Goal: Contribute content: Contribute content

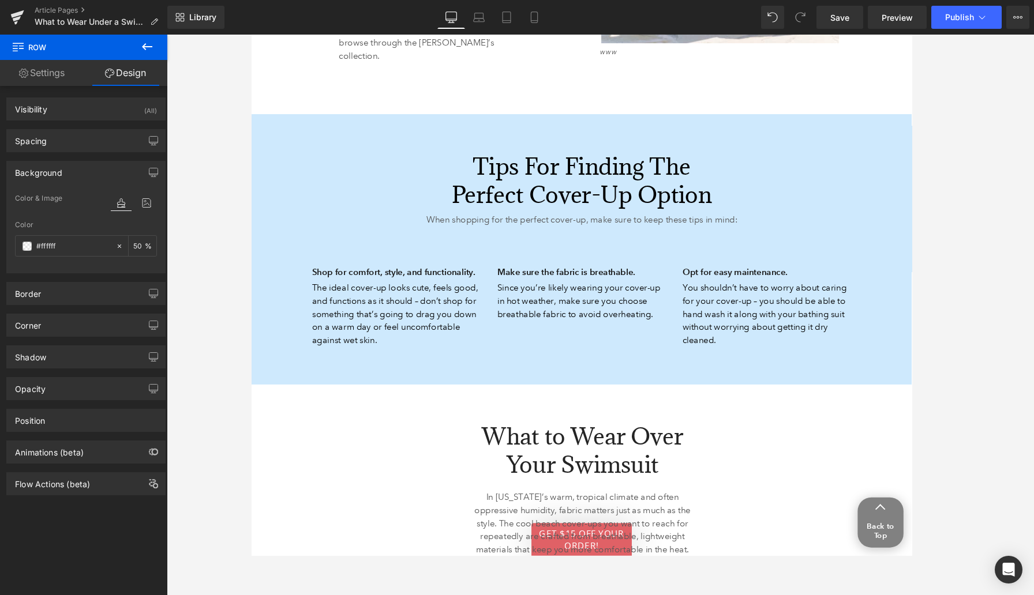
scroll to position [1311, 0]
click at [740, 18] on span "Save" at bounding box center [839, 18] width 19 height 12
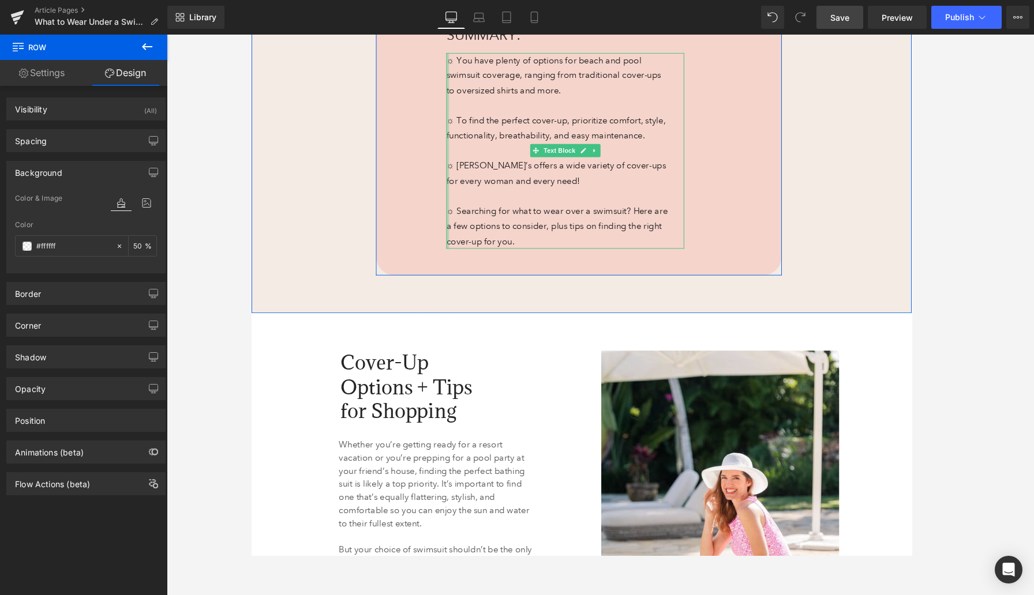
scroll to position [671, 0]
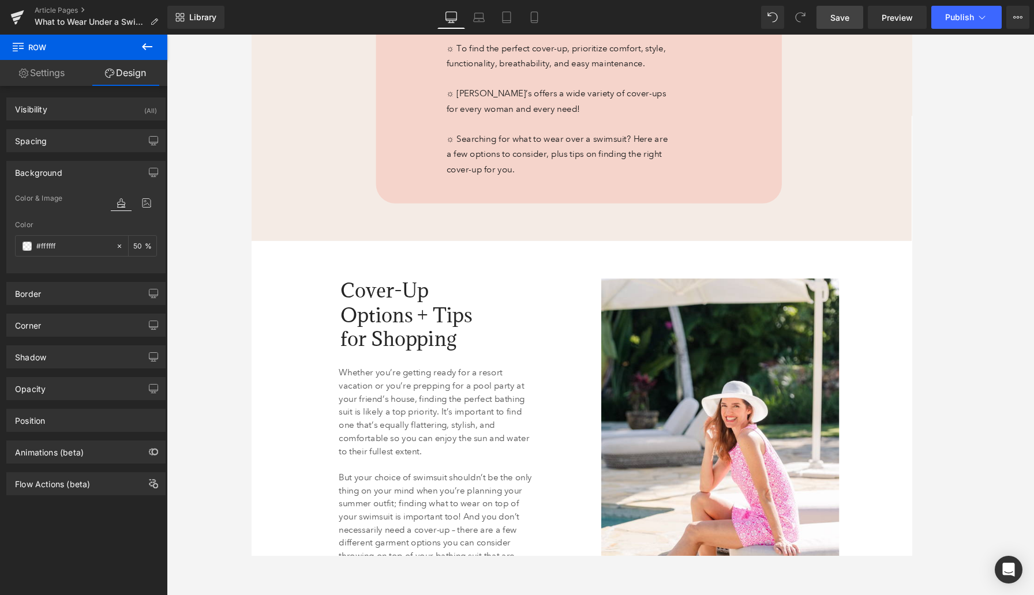
click at [53, 74] on link "Settings" at bounding box center [42, 73] width 84 height 26
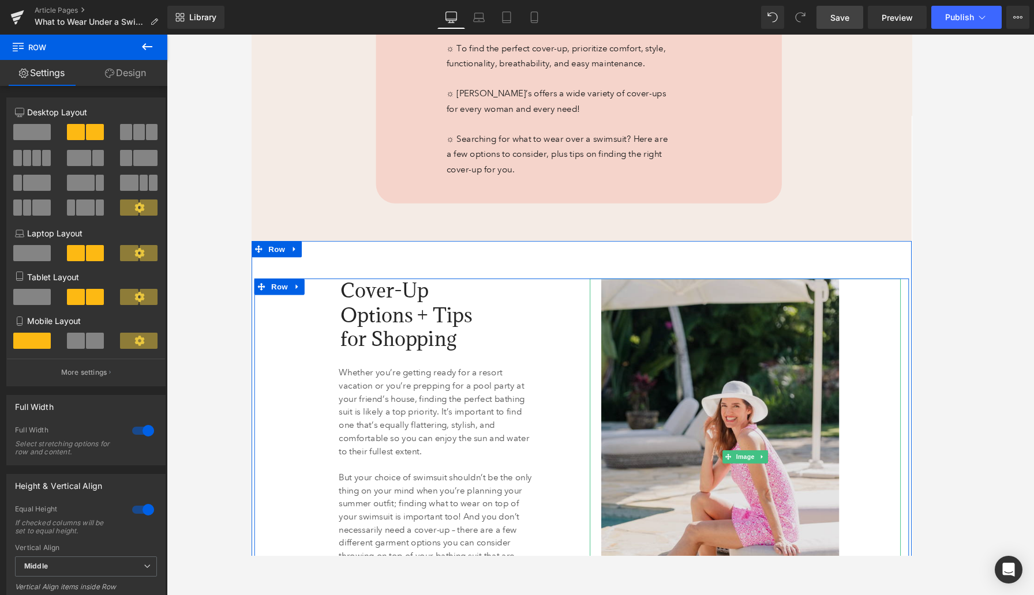
click at [714, 326] on img at bounding box center [773, 481] width 305 height 377
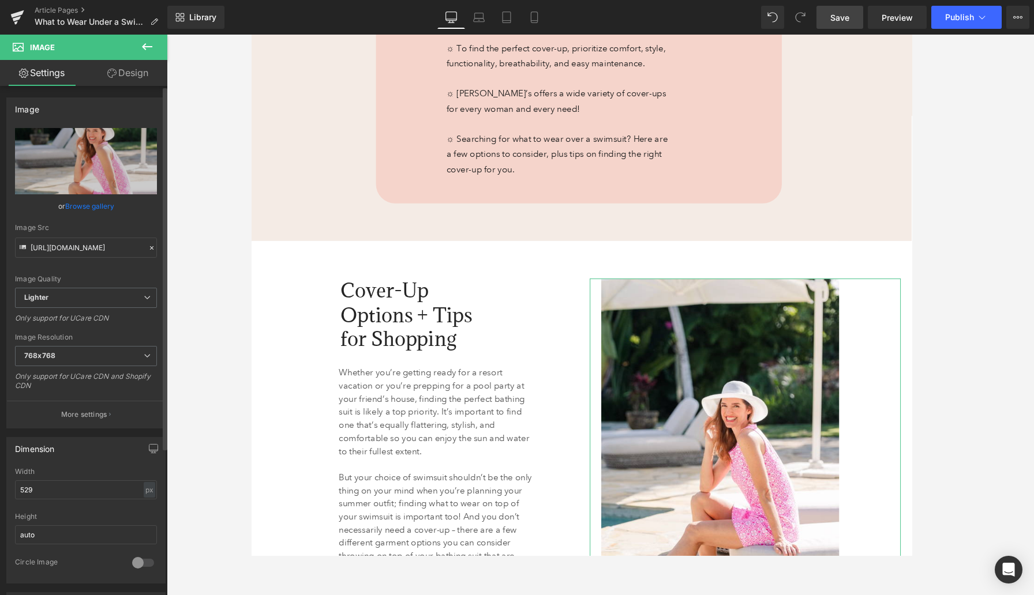
click at [100, 209] on link "Browse gallery" at bounding box center [89, 206] width 49 height 20
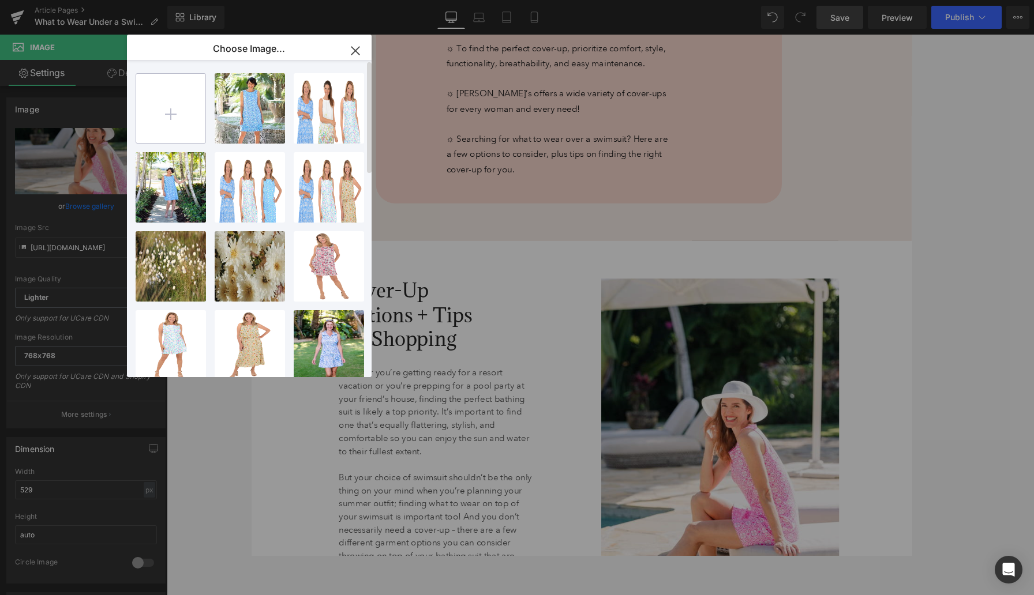
click at [175, 114] on input "file" at bounding box center [170, 108] width 69 height 69
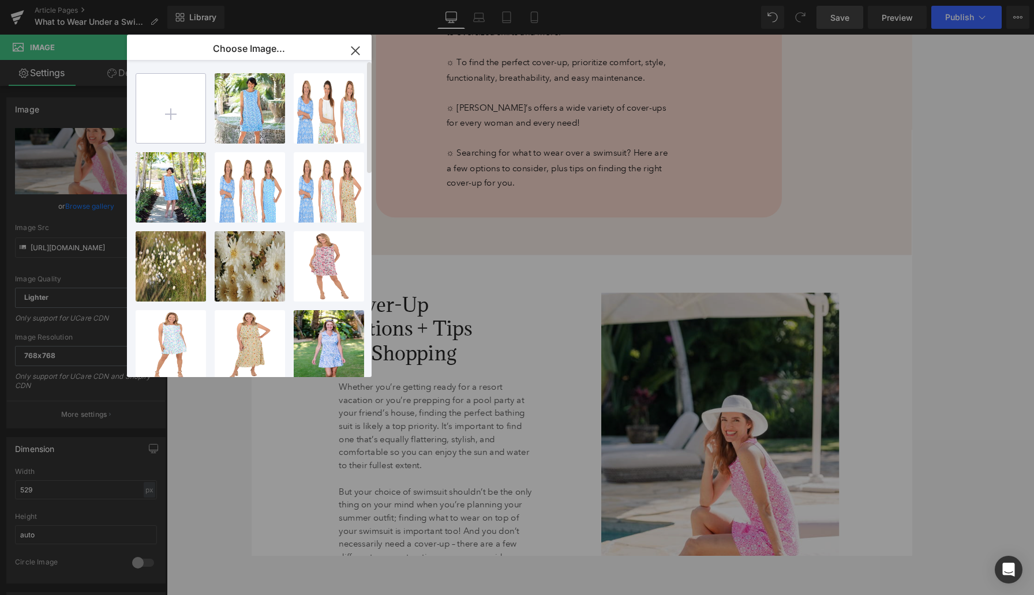
scroll to position [686, 0]
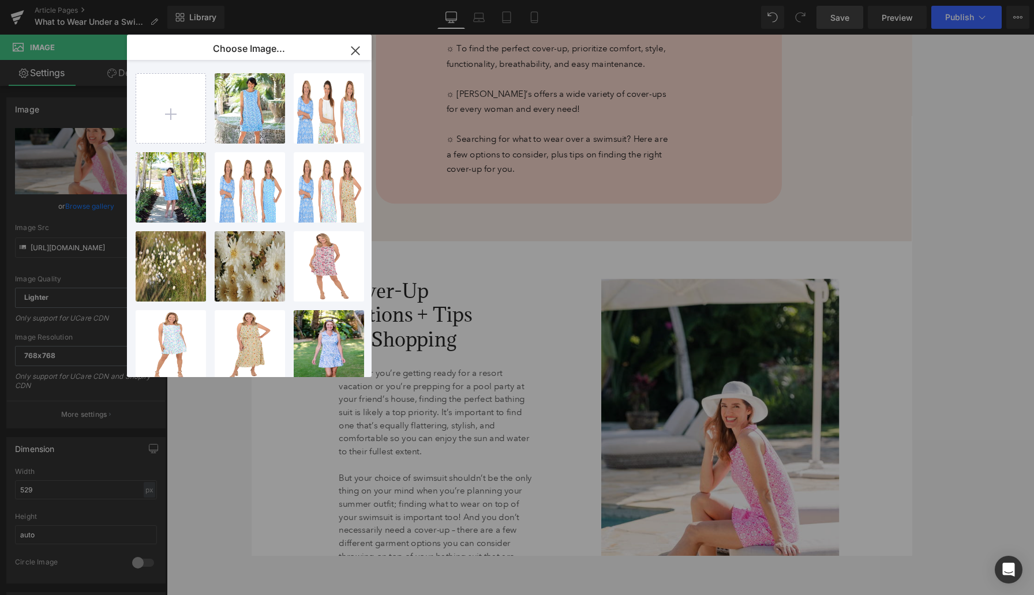
type input "C:\fakepath\Jordan-Taylor_coverup_WF0442-17_Black_269897_Q-0073 2.png"
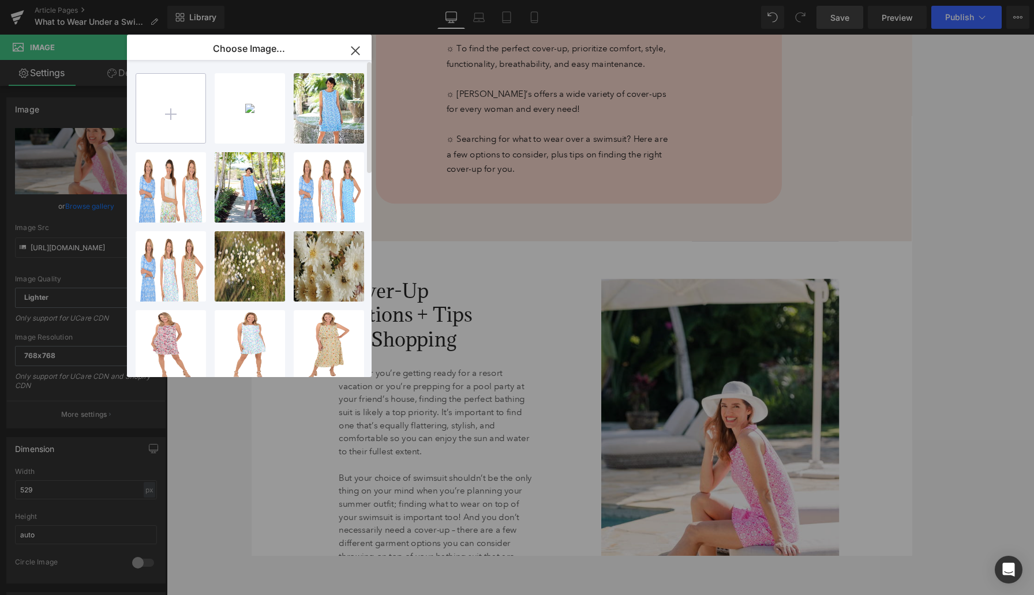
click at [170, 114] on input "file" at bounding box center [170, 108] width 69 height 69
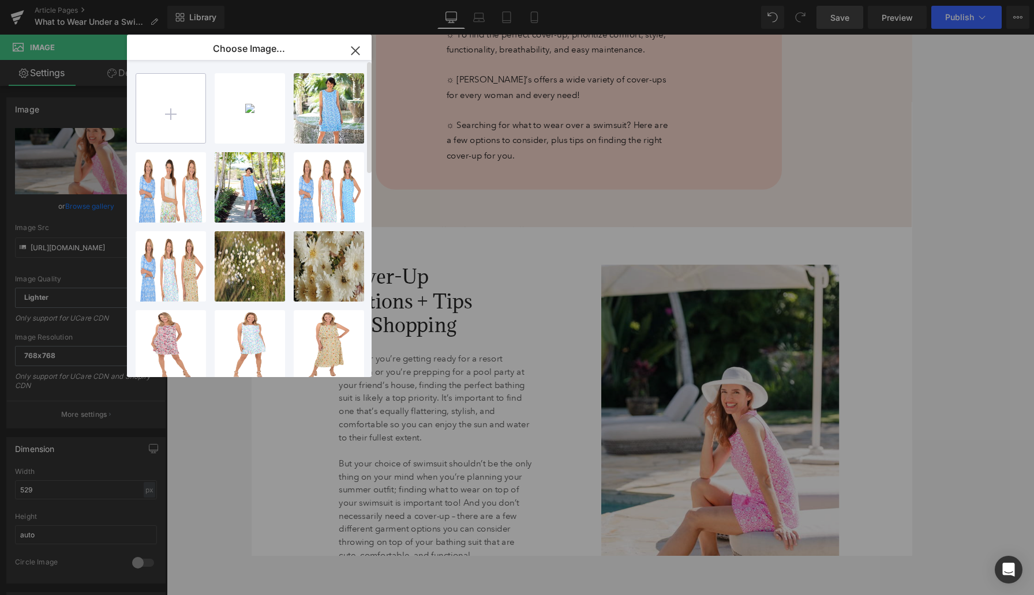
scroll to position [671, 0]
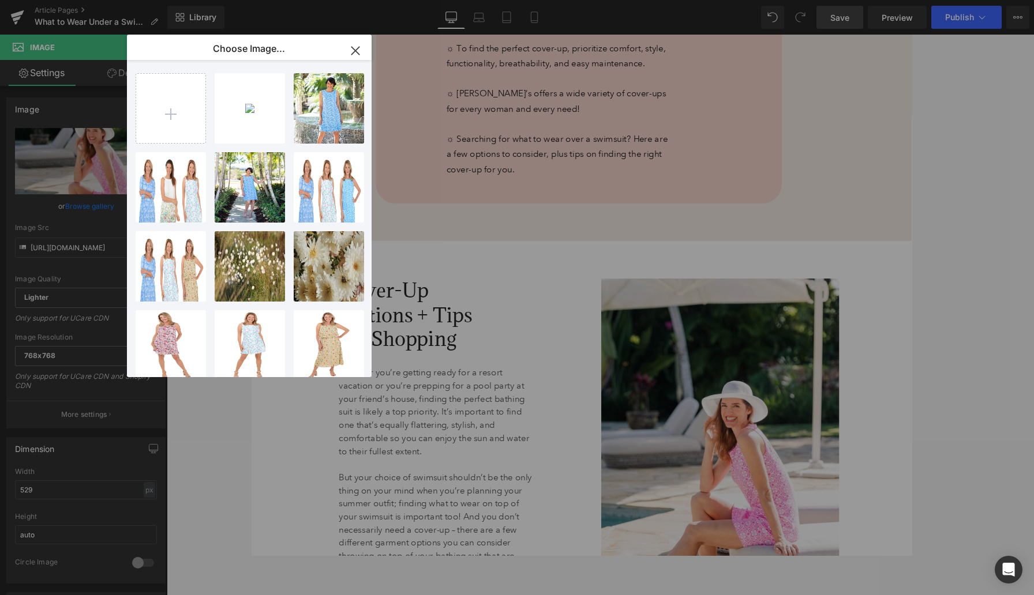
type input "C:\fakepath\JValdi_J18175Blue_Blue_CoverUps_325725_KD-0302 2.png"
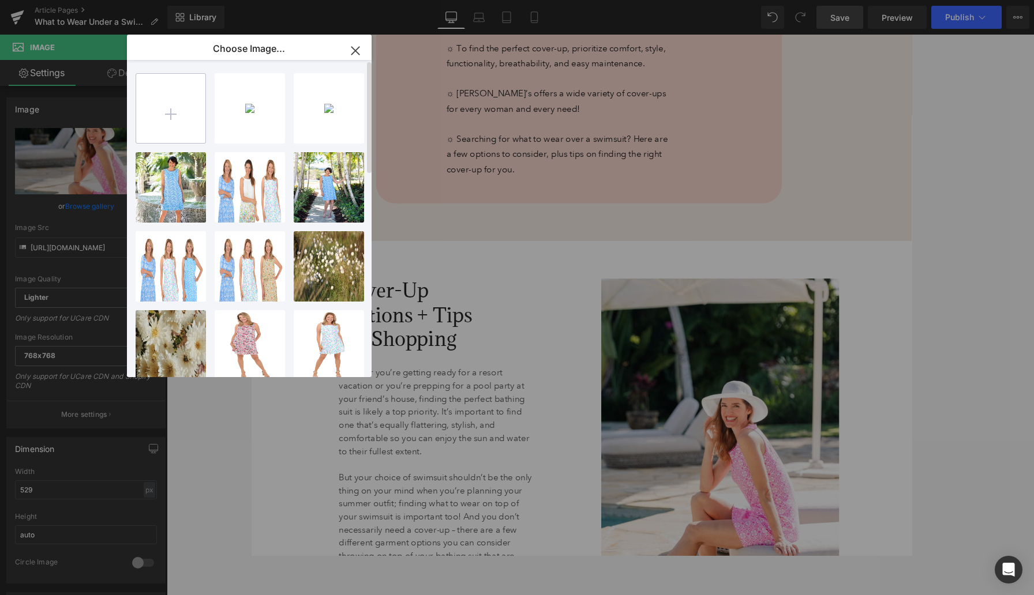
click at [175, 114] on input "file" at bounding box center [170, 108] width 69 height 69
type input "C:\fakepath\JValdi_J23655Blue_Blue_CoverUps_325731_KC-0262 2.png"
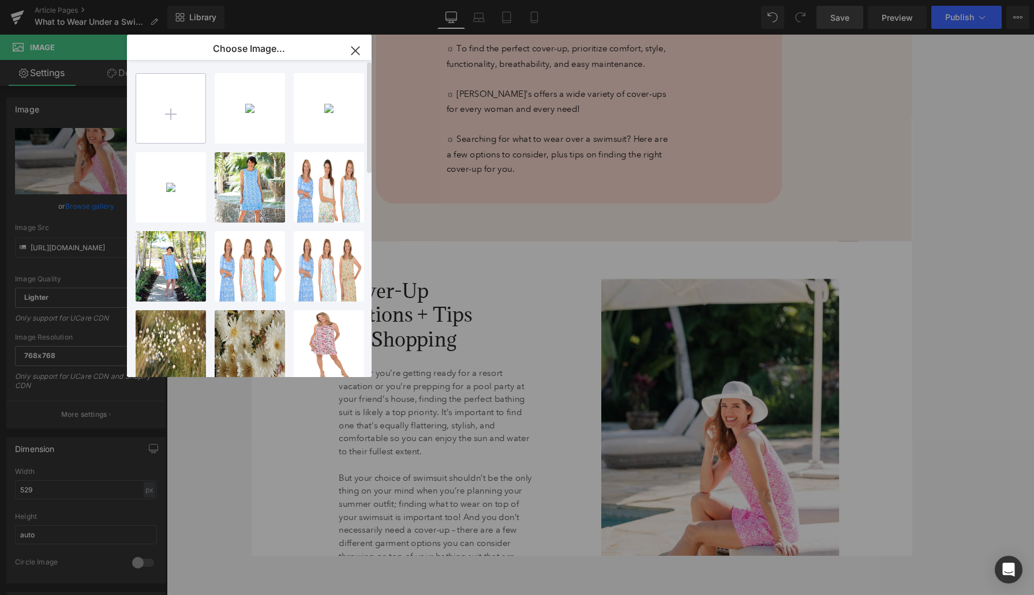
click at [177, 108] on input "file" at bounding box center [170, 108] width 69 height 69
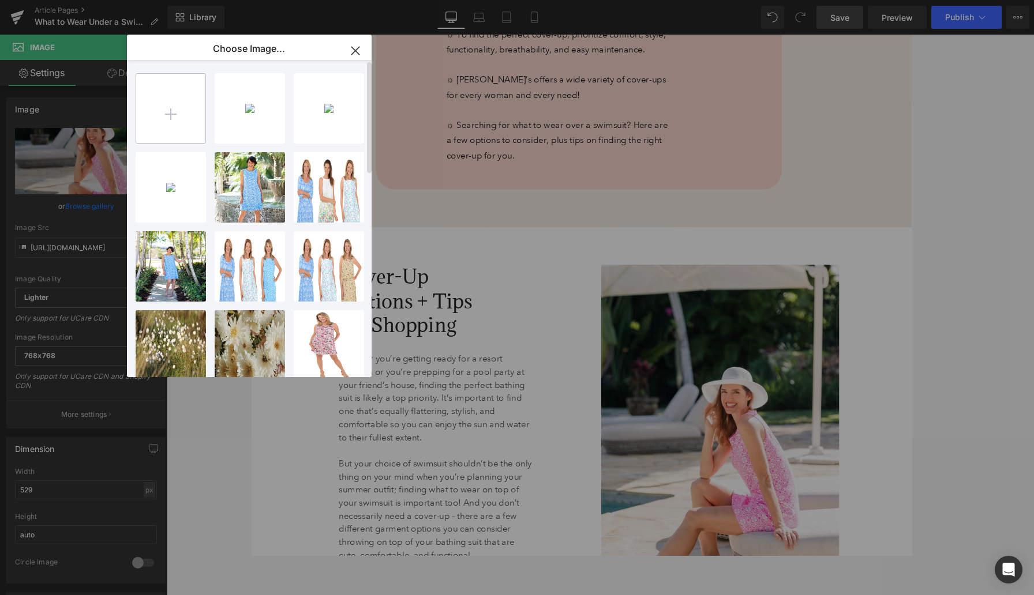
scroll to position [671, 0]
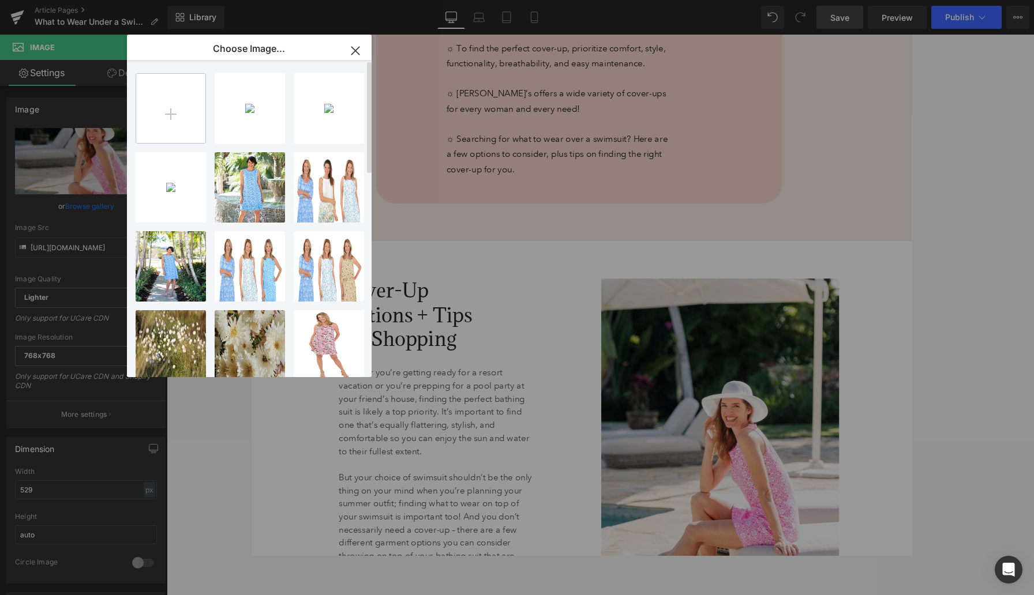
type input "C:\fakepath\Maxine_Mm3C35224Wht_White_CoverUp_320007_IX-1108 2.png"
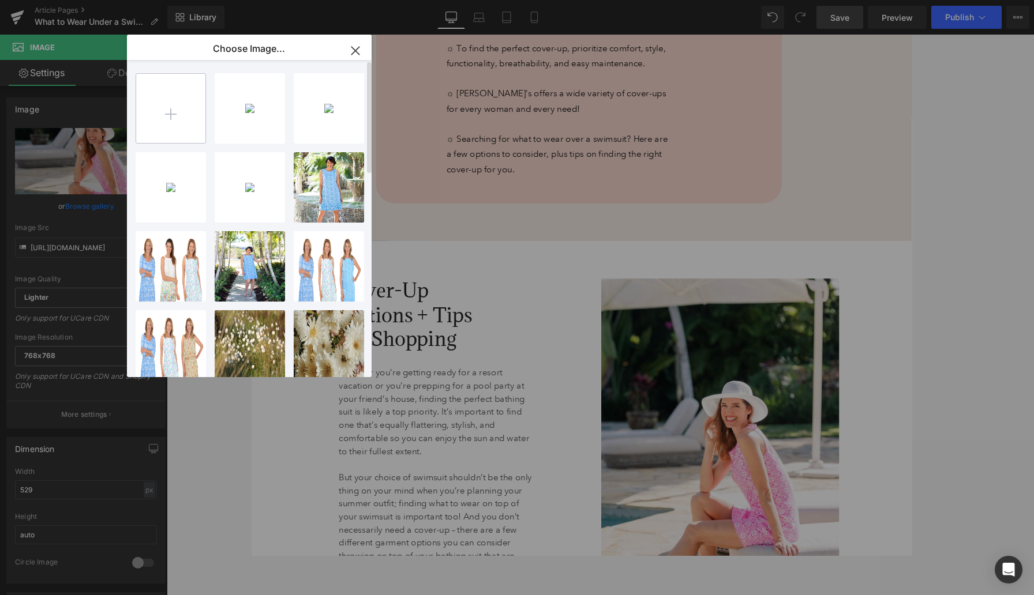
click at [170, 109] on input "file" at bounding box center [170, 108] width 69 height 69
type input "C:\fakepath\Sunnyoceans_S0112213Wht25_White_Coverups_330220_KI-0056 2.png"
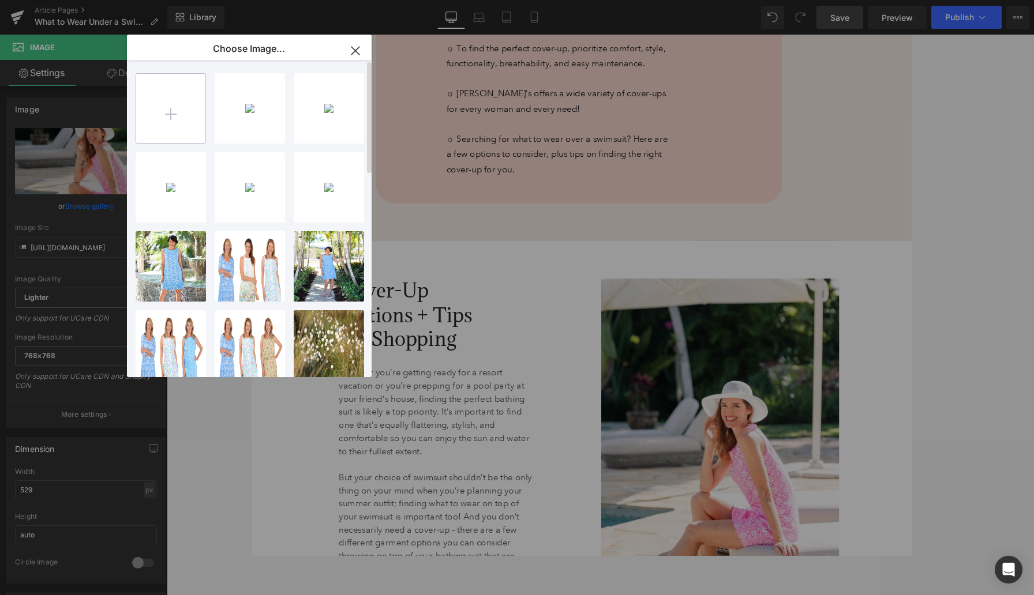
click at [180, 111] on input "file" at bounding box center [170, 108] width 69 height 69
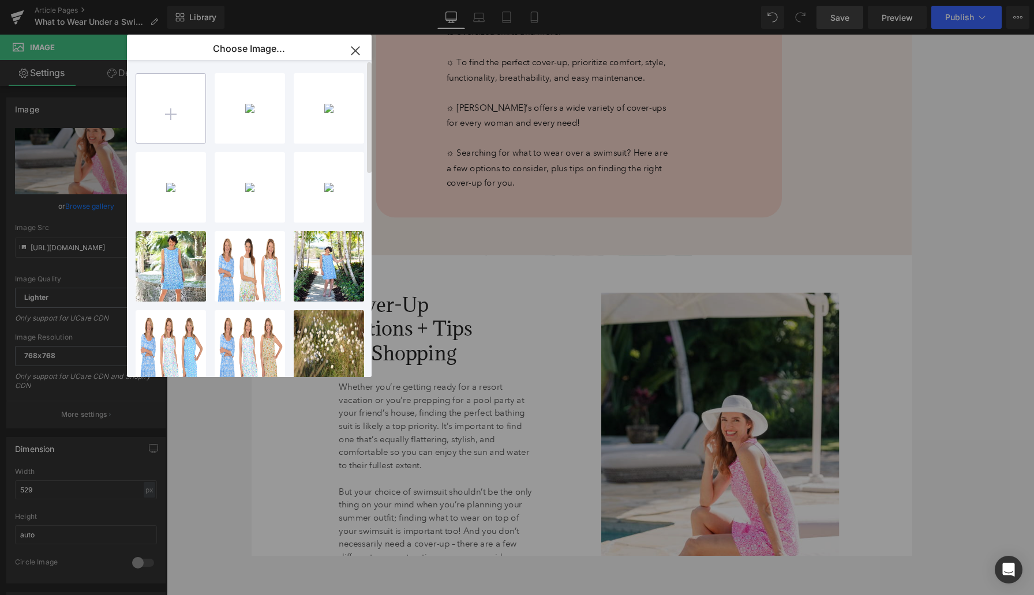
scroll to position [686, 0]
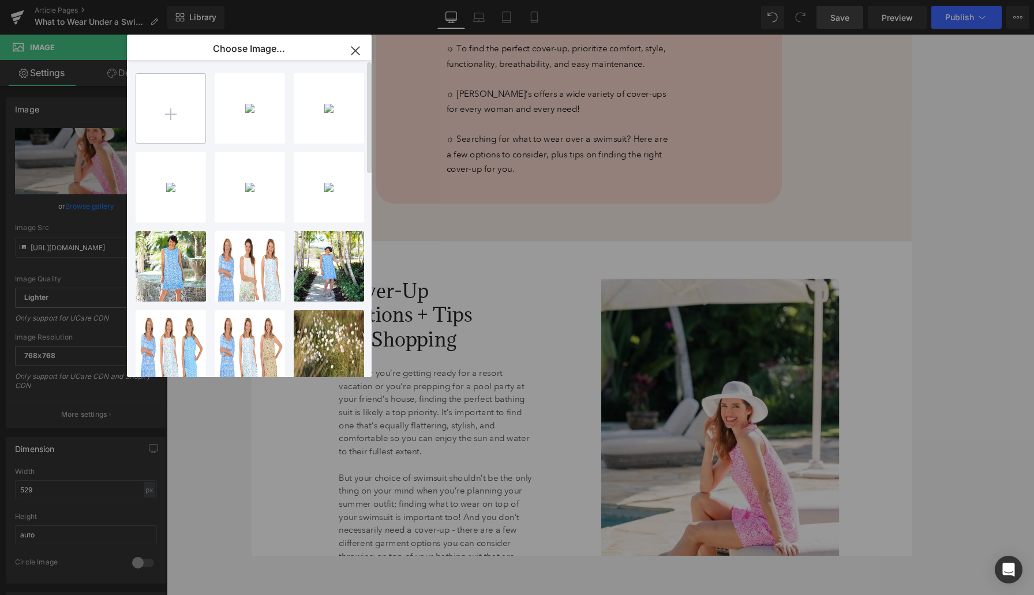
type input "C:\fakepath\TreasuresOfBali_10411Navy_Navy_CoverUps_325979_KC-0096 2.png"
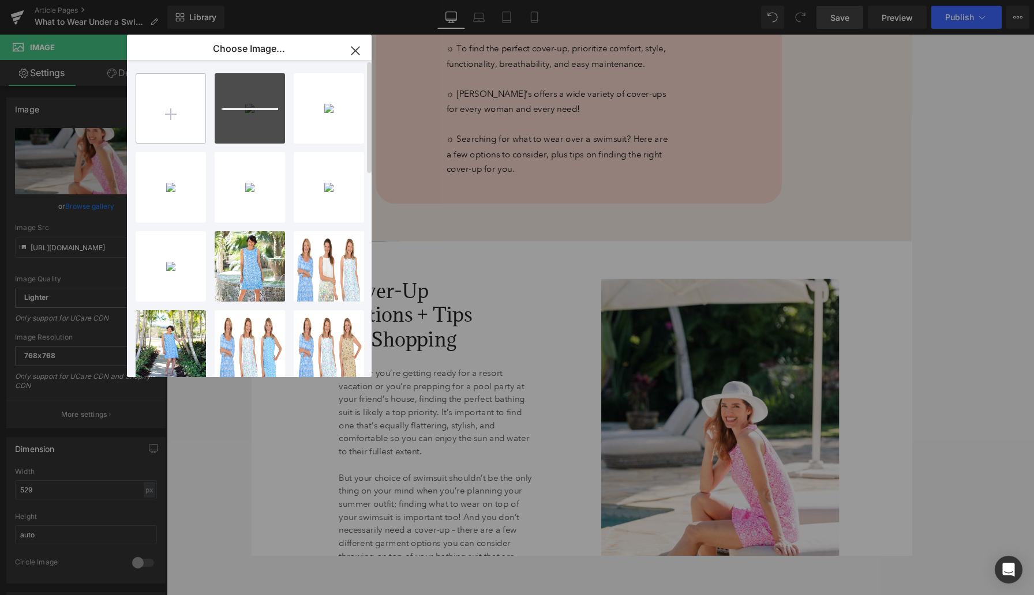
scroll to position [671, 0]
click at [171, 108] on input "file" at bounding box center [170, 108] width 69 height 69
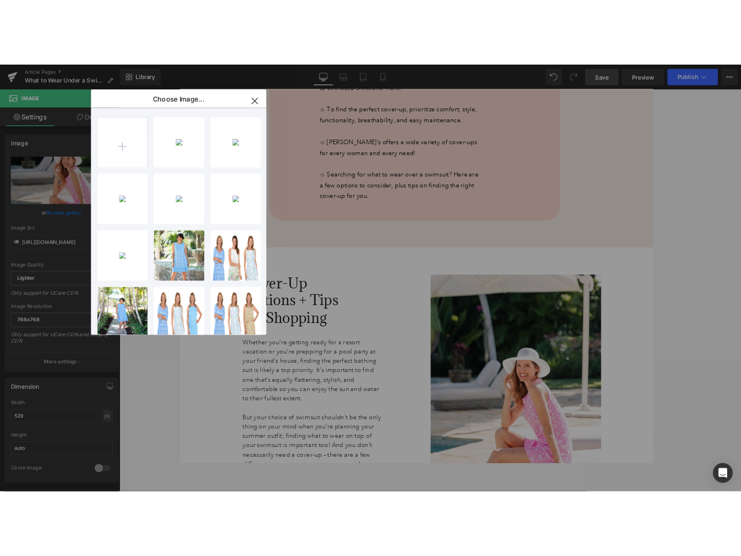
scroll to position [686, 0]
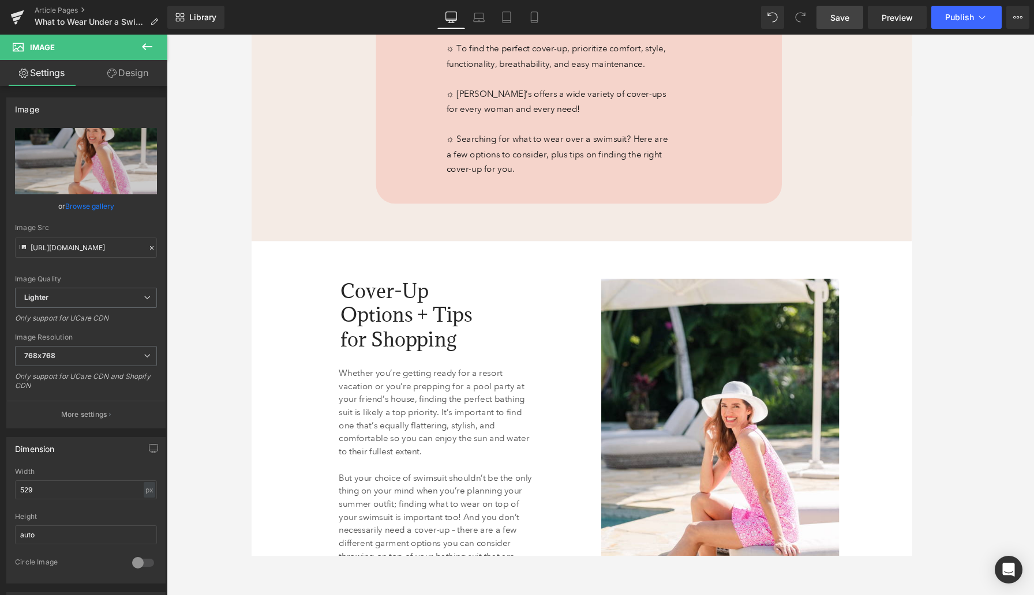
click at [740, 18] on link "Save" at bounding box center [839, 17] width 47 height 23
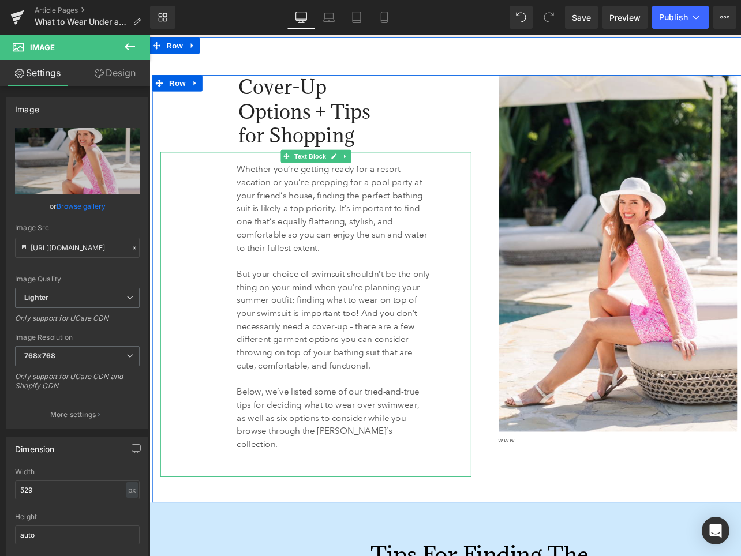
scroll to position [895, 0]
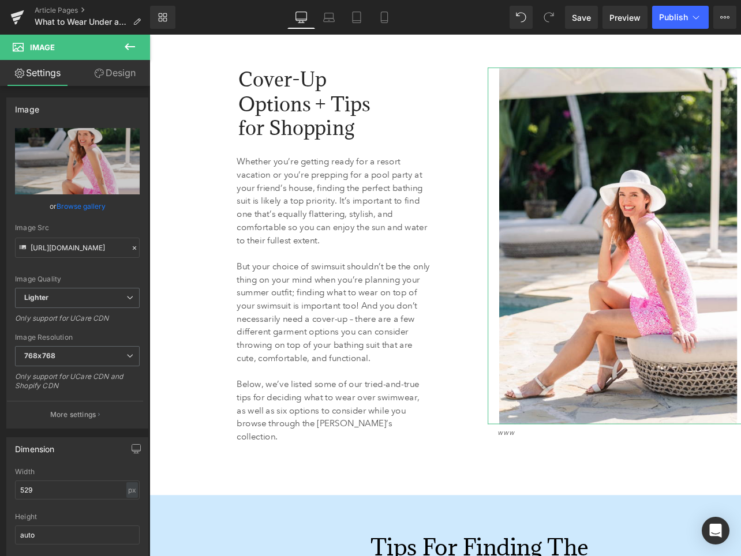
click at [95, 208] on link "Browse gallery" at bounding box center [81, 206] width 49 height 20
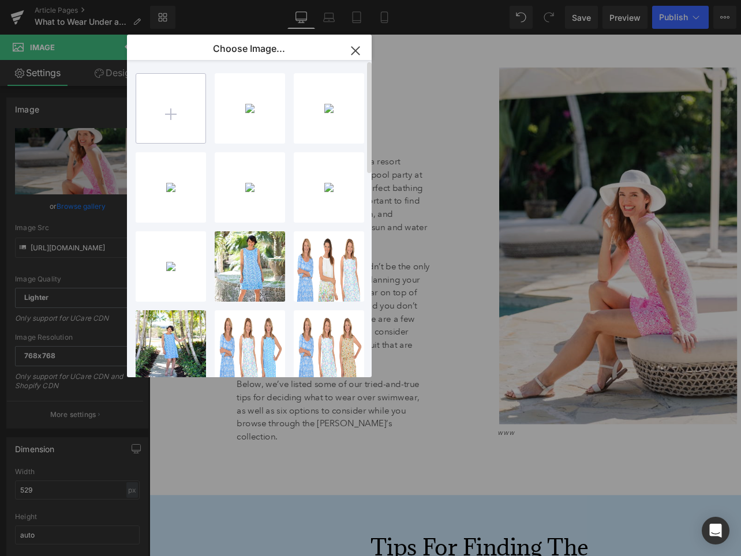
click at [171, 111] on input "file" at bounding box center [170, 108] width 69 height 69
type input "C:\fakepath\Jordan_BON14028_BlackWhite_CoverUp_326869_2024_12_06_Edited_CMP_9 L…"
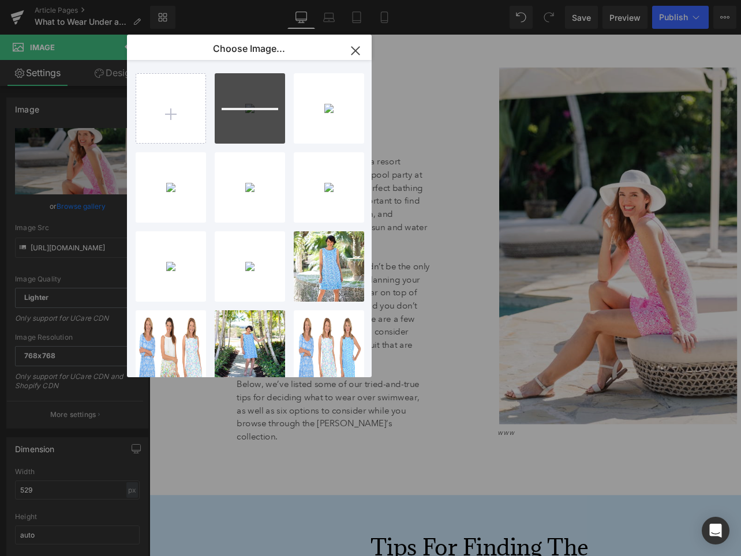
scroll to position [909, 0]
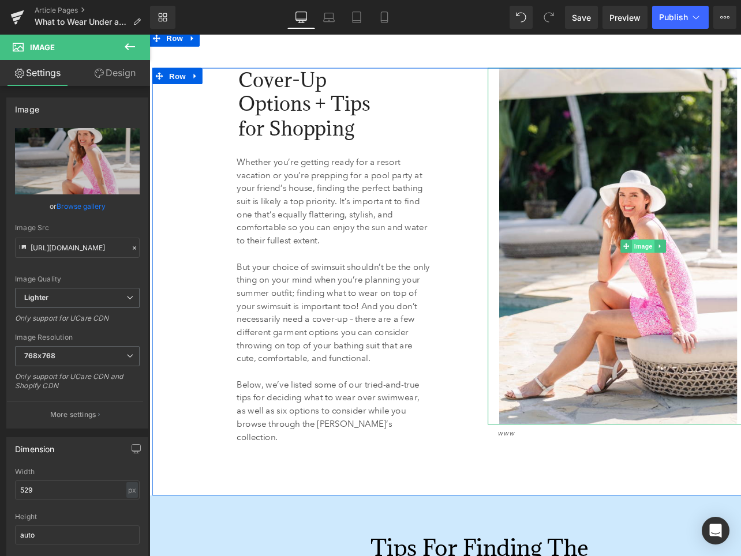
click at [670, 257] on span "Image" at bounding box center [671, 258] width 24 height 14
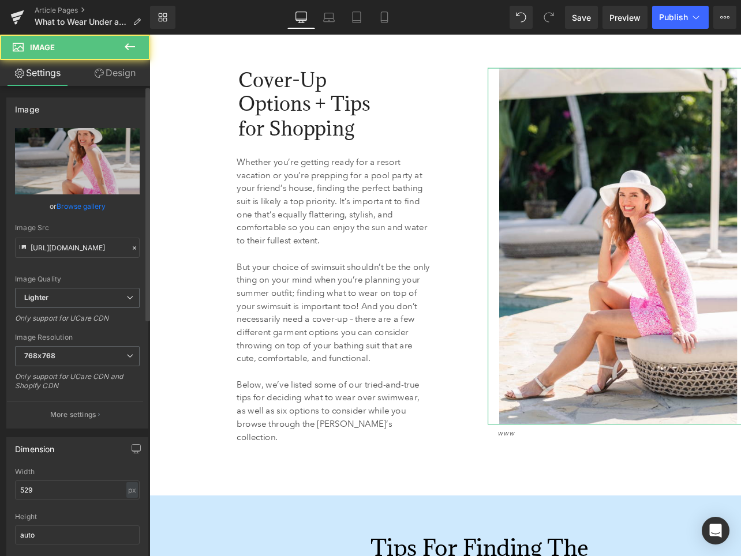
click at [81, 206] on link "Browse gallery" at bounding box center [81, 206] width 49 height 20
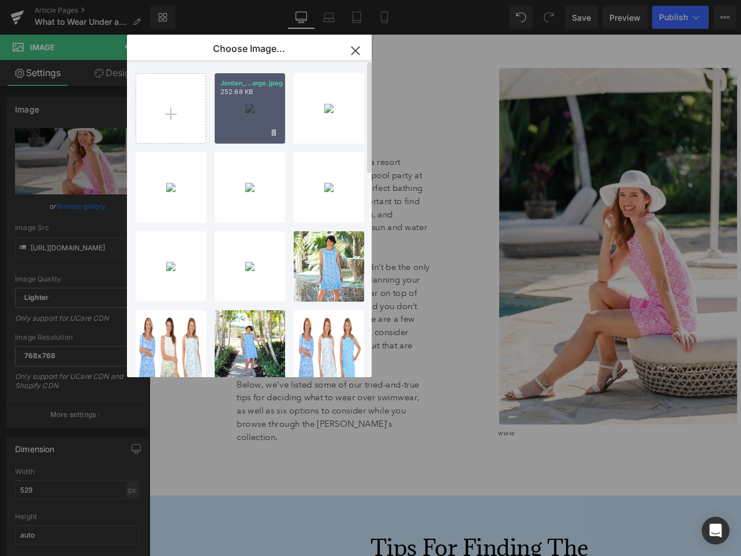
click at [243, 103] on div "Jordan_...arge.jpeg 252.68 KB" at bounding box center [250, 108] width 70 height 70
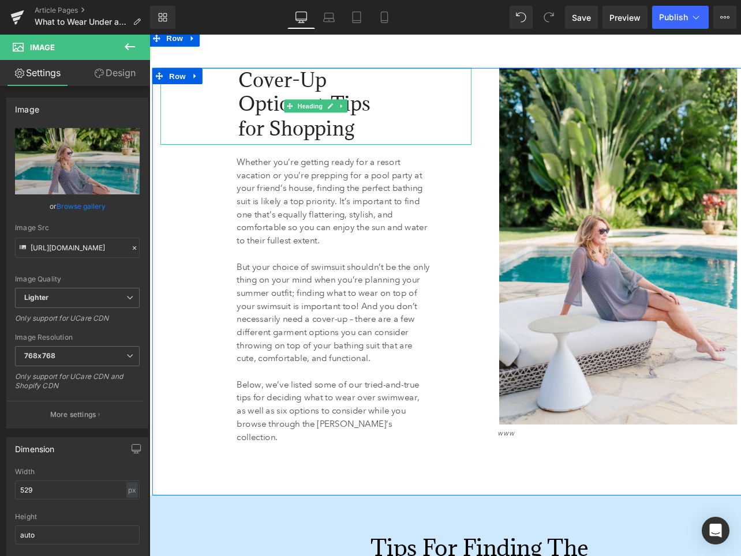
type input "[URL][DOMAIN_NAME]"
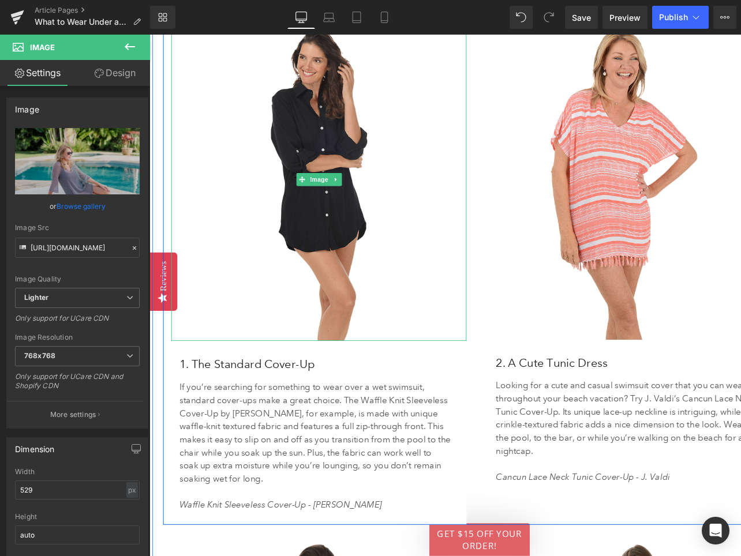
scroll to position [1884, 0]
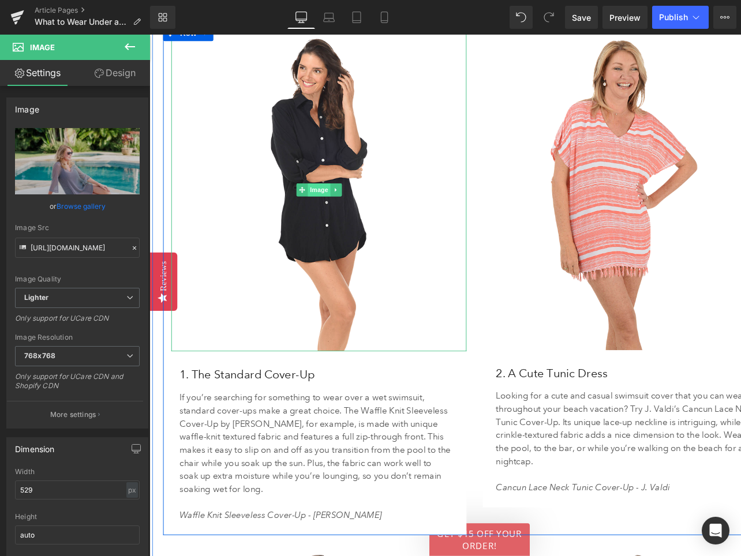
click at [327, 199] on span "Image" at bounding box center [329, 199] width 24 height 14
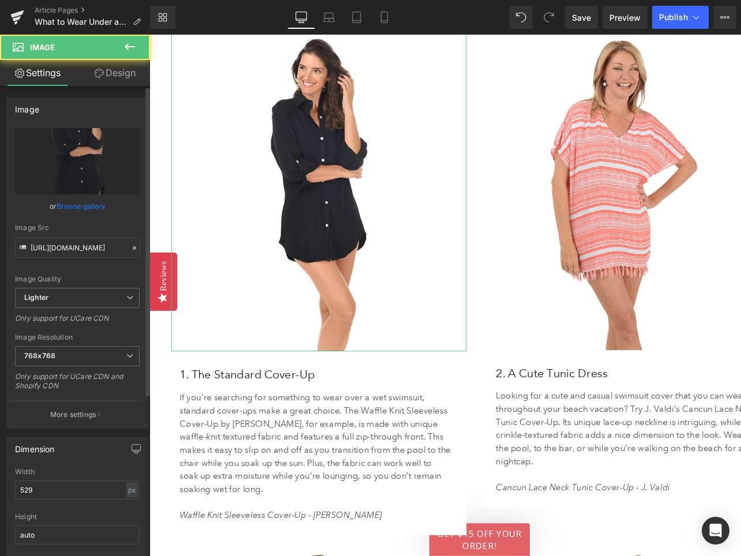
click at [77, 208] on link "Browse gallery" at bounding box center [81, 206] width 49 height 20
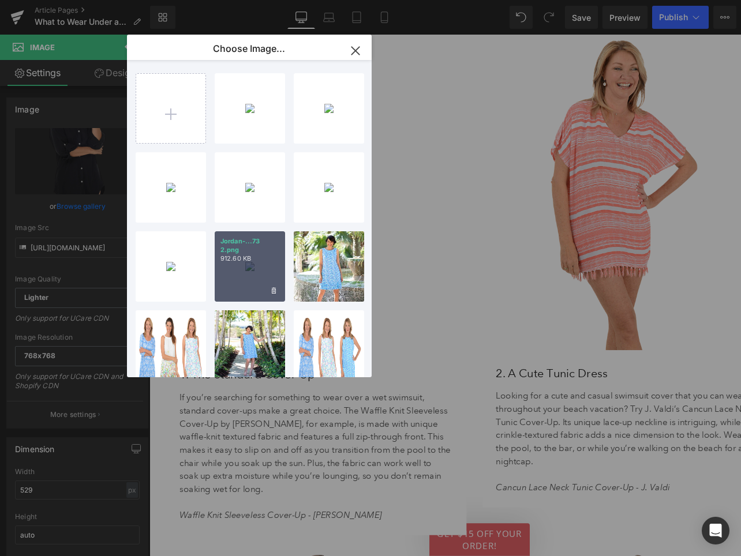
click at [257, 264] on div "Jordan-...73 2.png 912.60 KB" at bounding box center [250, 266] width 70 height 70
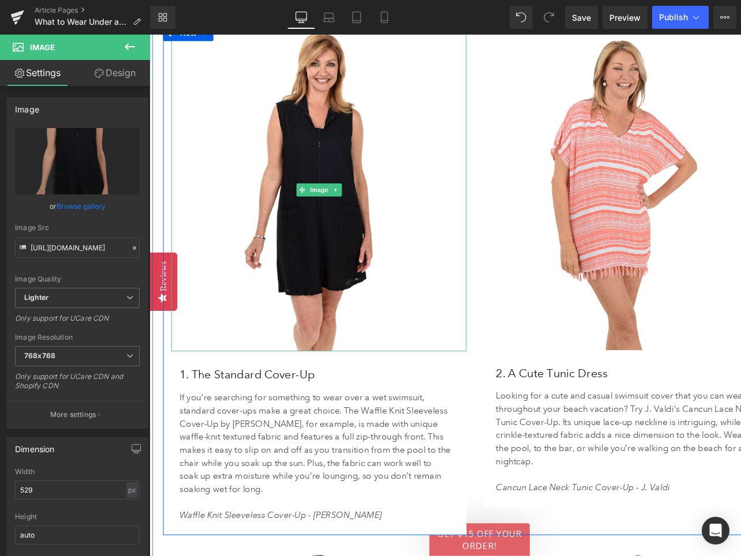
type input "[URL][DOMAIN_NAME]"
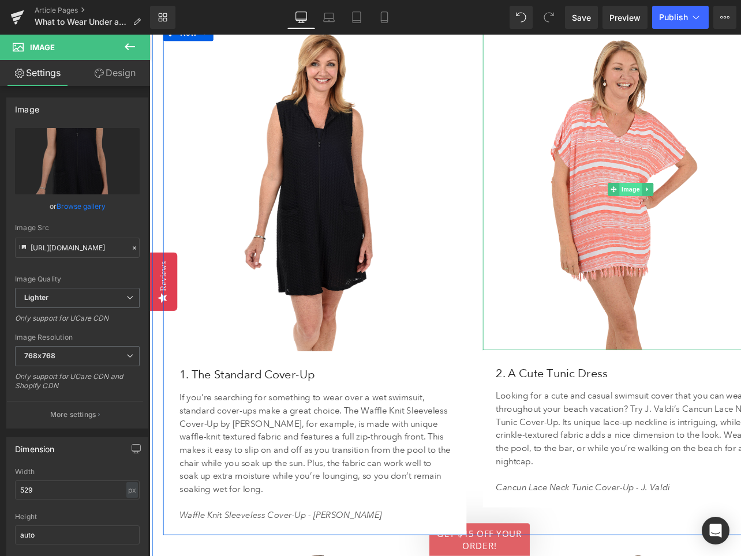
click at [657, 197] on span "Image" at bounding box center [658, 199] width 24 height 14
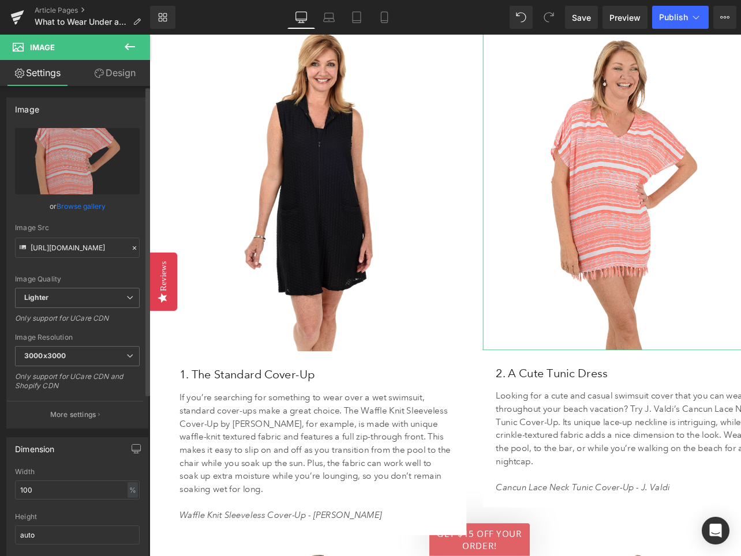
click at [82, 204] on link "Browse gallery" at bounding box center [81, 206] width 49 height 20
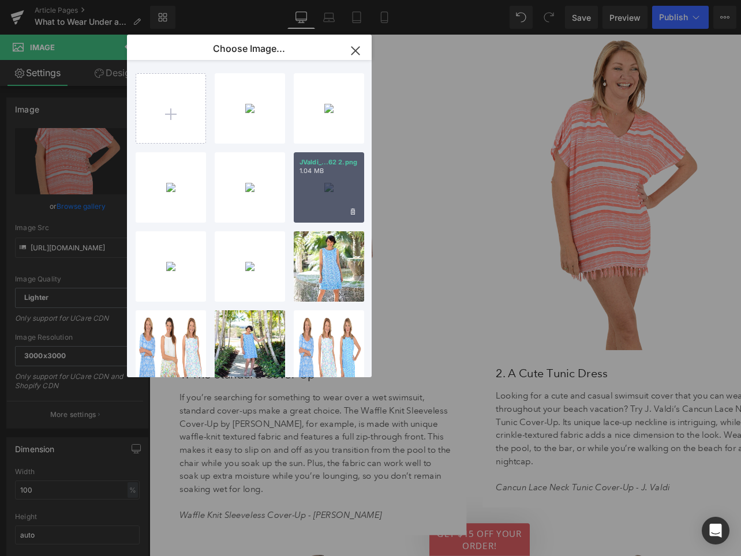
click at [334, 181] on div "JValdi_...62 2.png 1.04 MB" at bounding box center [329, 187] width 70 height 70
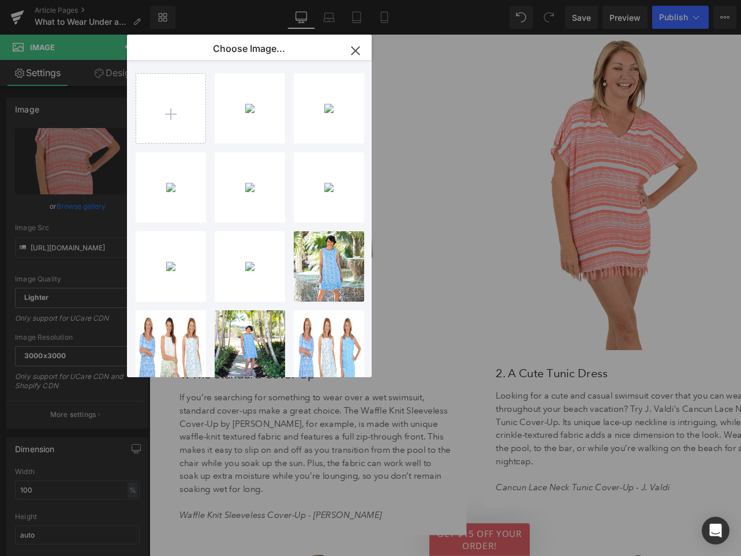
type input "[URL][DOMAIN_NAME]"
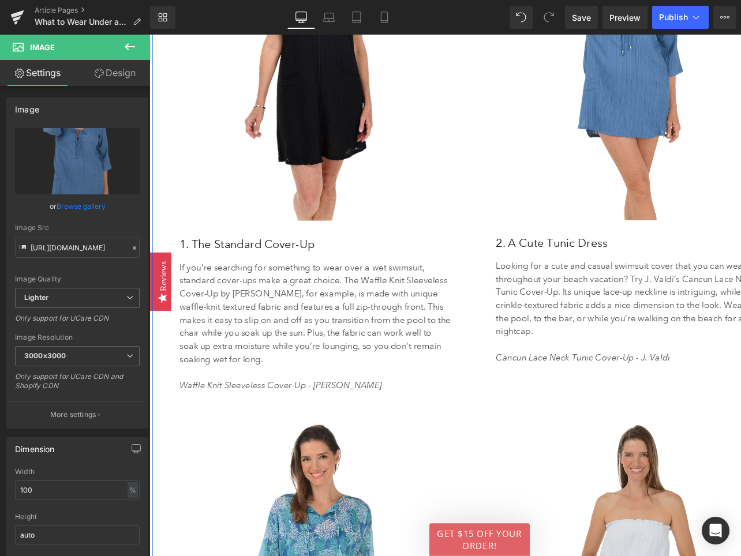
scroll to position [2037, 0]
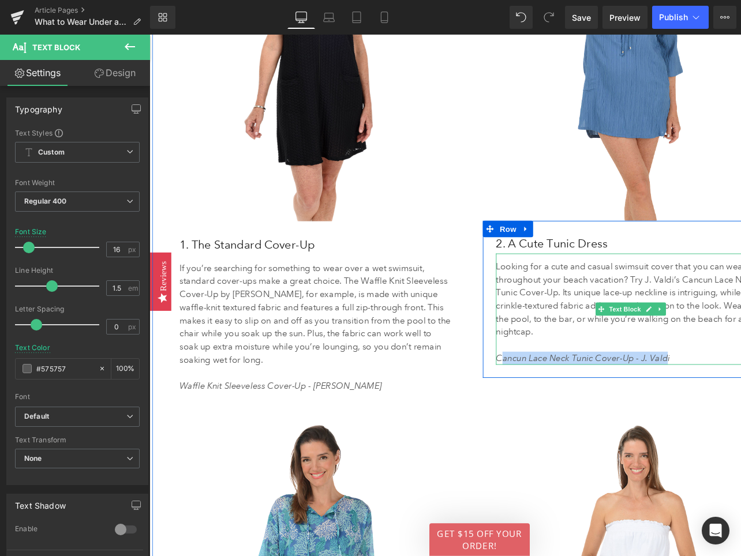
drag, startPoint x: 519, startPoint y: 378, endPoint x: 691, endPoint y: 382, distance: 171.9
click at [691, 382] on icon "Cancun Lace Neck Tunic Cover-Up - J. Valdi" at bounding box center [608, 376] width 184 height 11
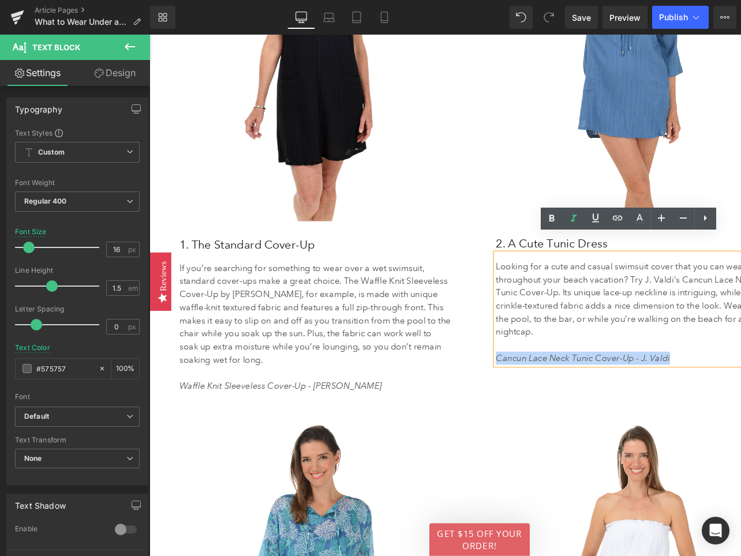
drag, startPoint x: 705, startPoint y: 378, endPoint x: 516, endPoint y: 381, distance: 189.2
click at [516, 381] on p "Cancun Lace Neck Tunic Cover-Up - J. Valdi" at bounding box center [658, 377] width 284 height 14
click at [0, 0] on icon at bounding box center [0, 0] width 0 height 0
click at [564, 374] on input "text" at bounding box center [600, 369] width 178 height 29
paste input "[URL][DOMAIN_NAME]"
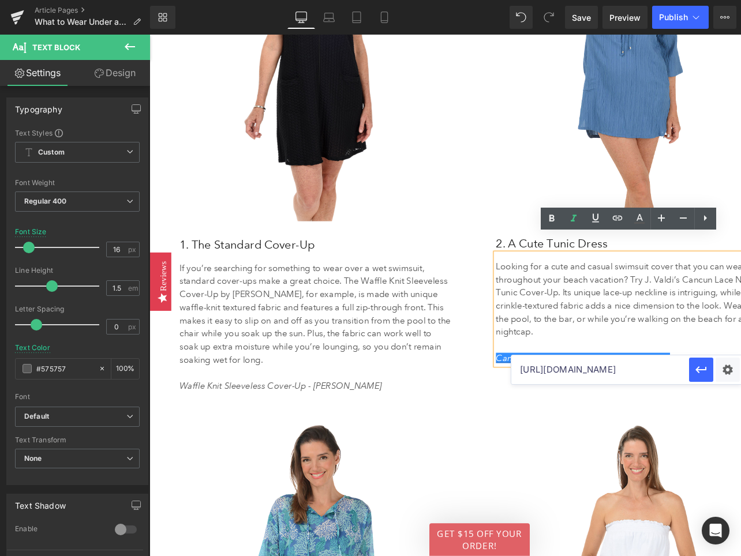
scroll to position [0, 149]
type input "[URL][DOMAIN_NAME]"
click at [701, 378] on button "button" at bounding box center [701, 370] width 24 height 24
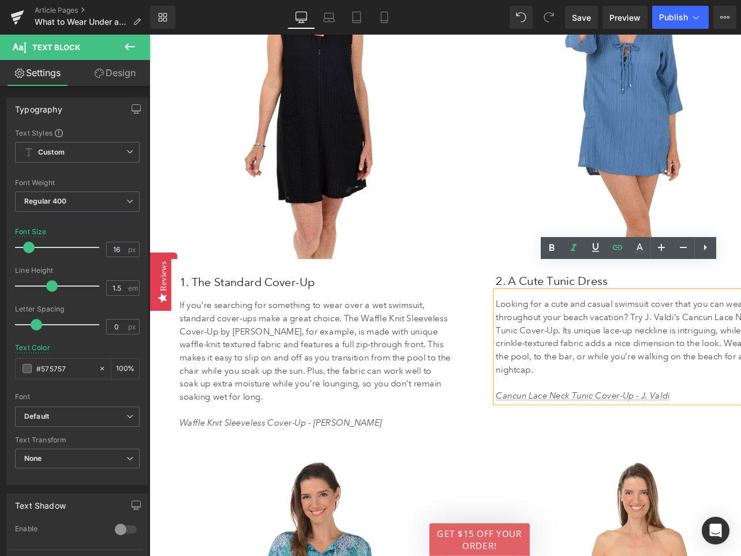
scroll to position [1934, 0]
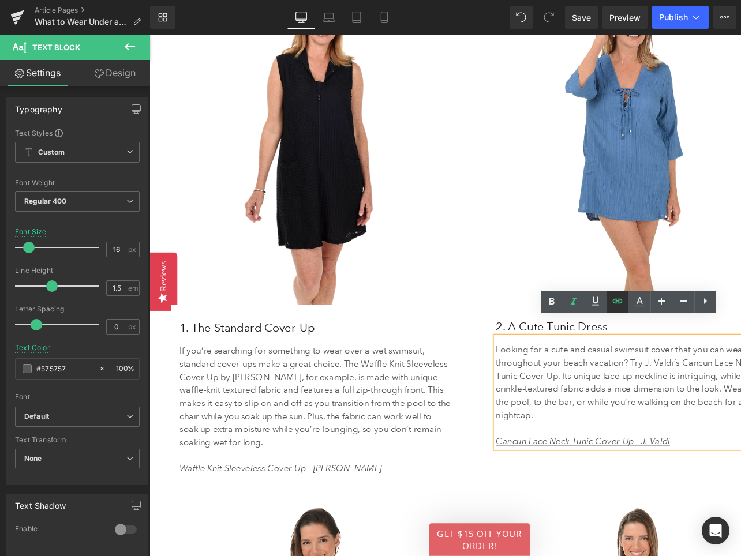
click at [645, 122] on img at bounding box center [658, 149] width 312 height 340
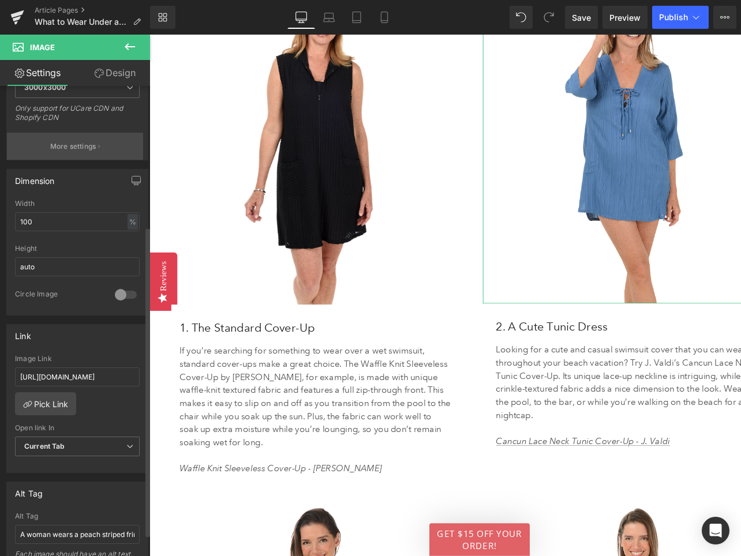
scroll to position [283, 0]
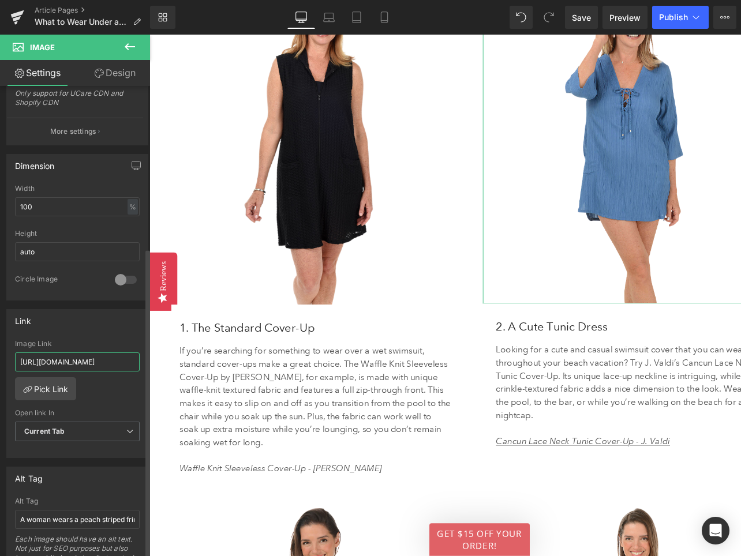
click at [55, 355] on input "[URL][DOMAIN_NAME]" at bounding box center [77, 361] width 125 height 19
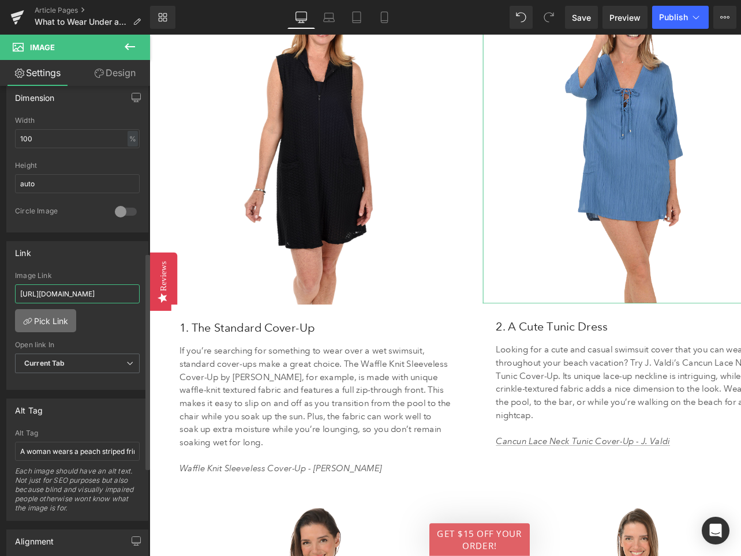
scroll to position [361, 0]
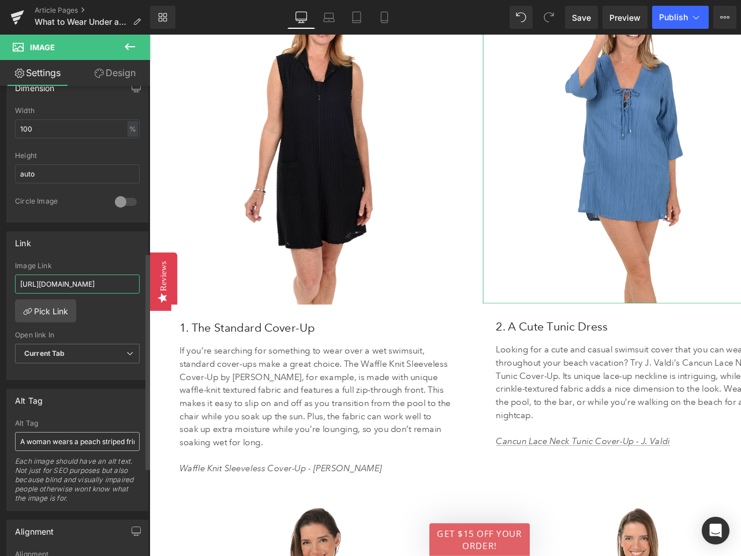
type input "[URL][DOMAIN_NAME]"
click at [94, 444] on input "A woman wears a peach striped fringe cover-up." at bounding box center [77, 441] width 125 height 19
drag, startPoint x: 81, startPoint y: 441, endPoint x: 143, endPoint y: 441, distance: 62.3
click at [143, 441] on div "Alt Tag A woman wears a peach striped fringe cover-up. Alt Tag A woman wears a …" at bounding box center [77, 450] width 142 height 122
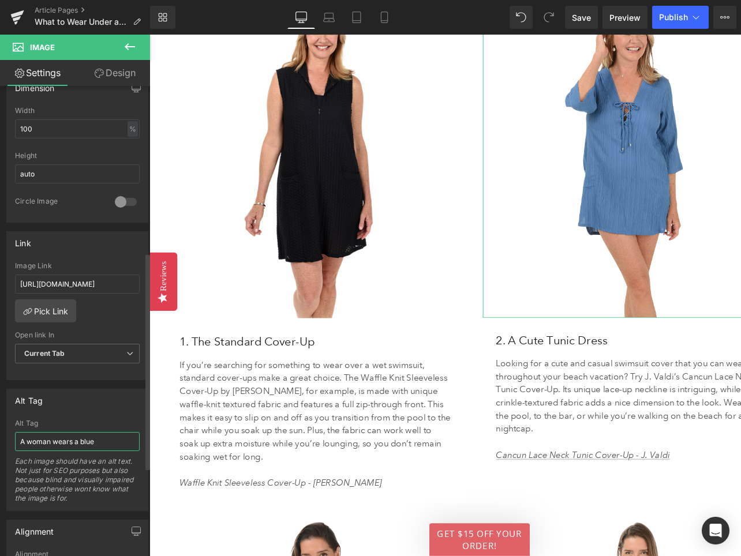
scroll to position [1949, 0]
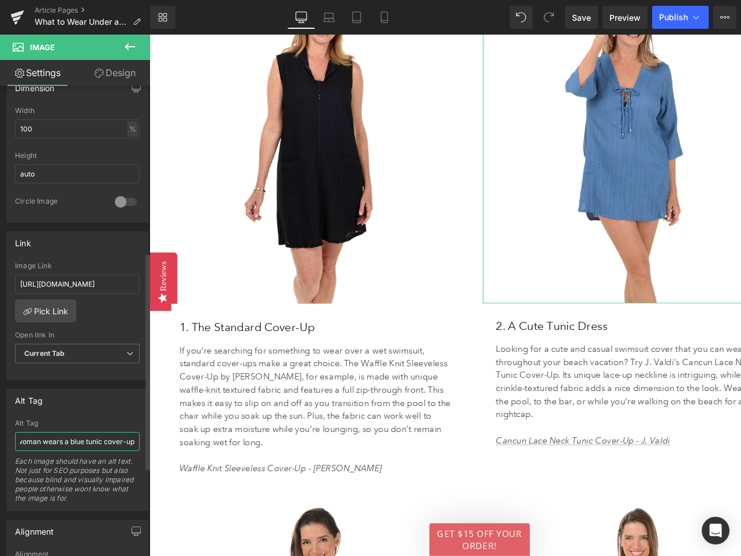
type input "A woman wears a blue tunic cover-up."
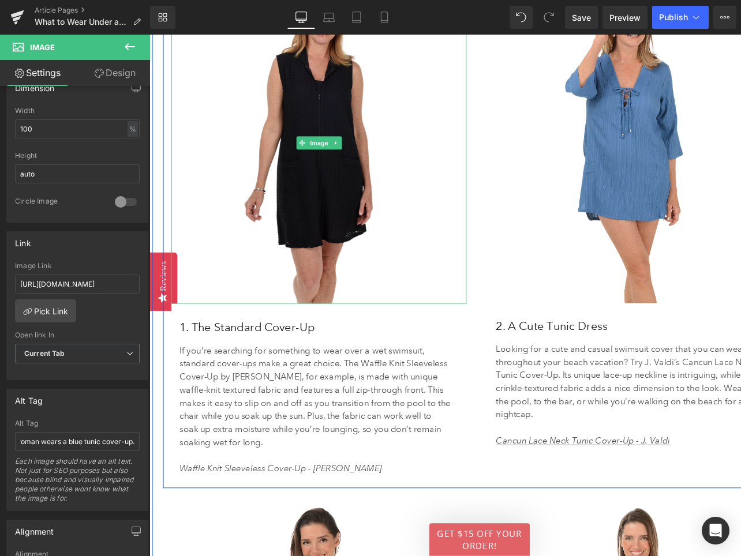
click at [352, 177] on img at bounding box center [328, 149] width 305 height 341
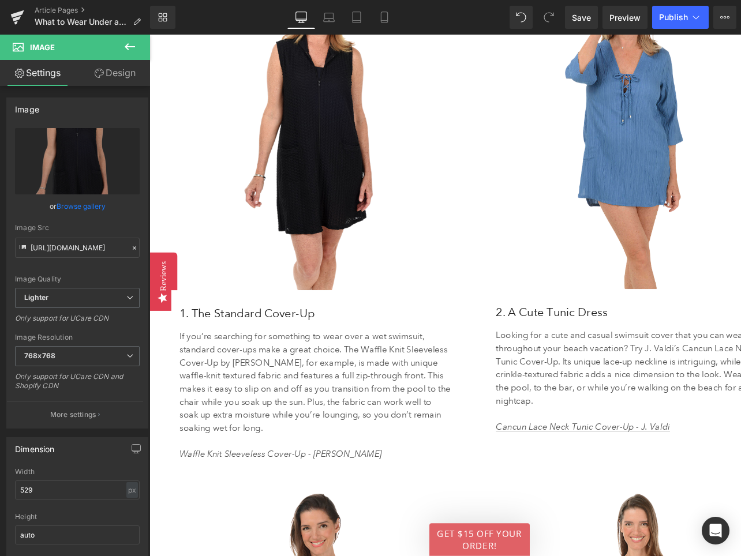
scroll to position [1934, 0]
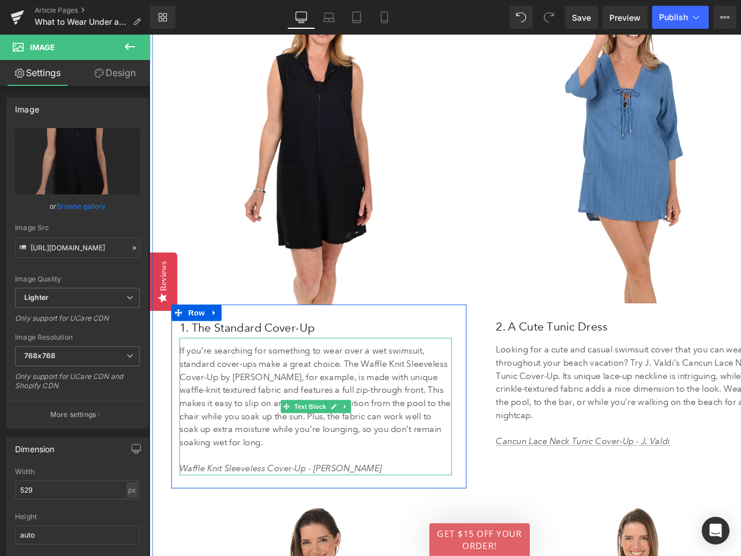
click at [204, 494] on icon "Waffle Knit Sleeveless Cover-Up - [PERSON_NAME]" at bounding box center [288, 493] width 214 height 11
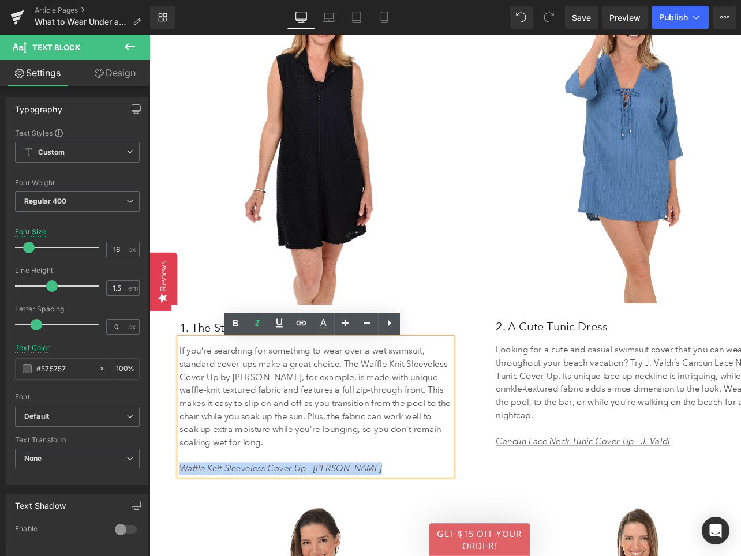
drag, startPoint x: 388, startPoint y: 494, endPoint x: 183, endPoint y: 495, distance: 204.8
click at [182, 494] on p "Waffle Knit Sleeveless Cover-Up - [PERSON_NAME]" at bounding box center [325, 494] width 288 height 14
click at [0, 0] on icon at bounding box center [0, 0] width 0 height 0
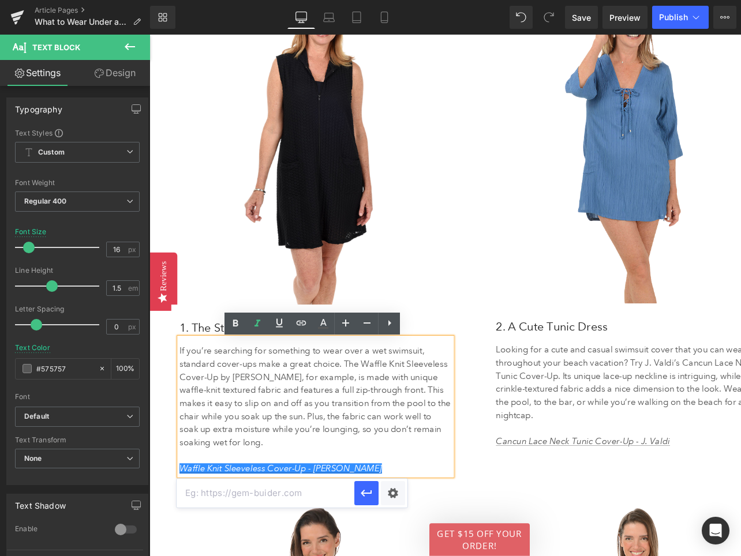
click at [255, 495] on input "text" at bounding box center [266, 493] width 178 height 29
paste input "[URL][DOMAIN_NAME]"
type input "[URL][DOMAIN_NAME]"
click at [363, 494] on icon "button" at bounding box center [366, 493] width 14 height 14
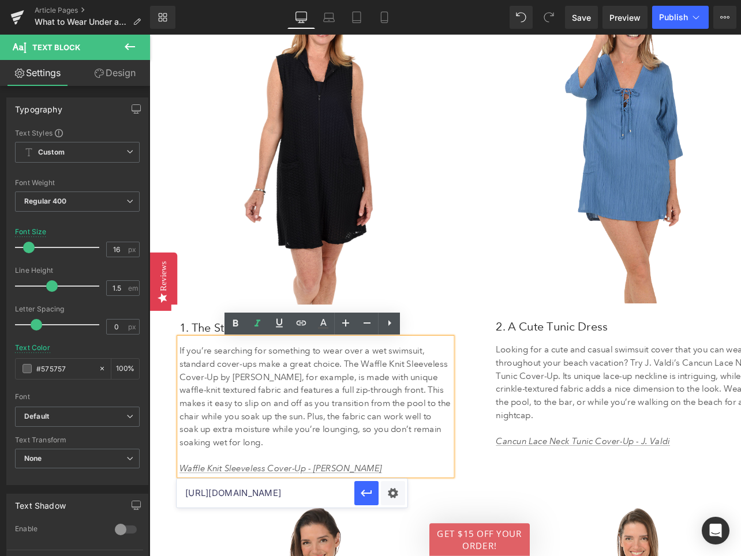
scroll to position [0, 0]
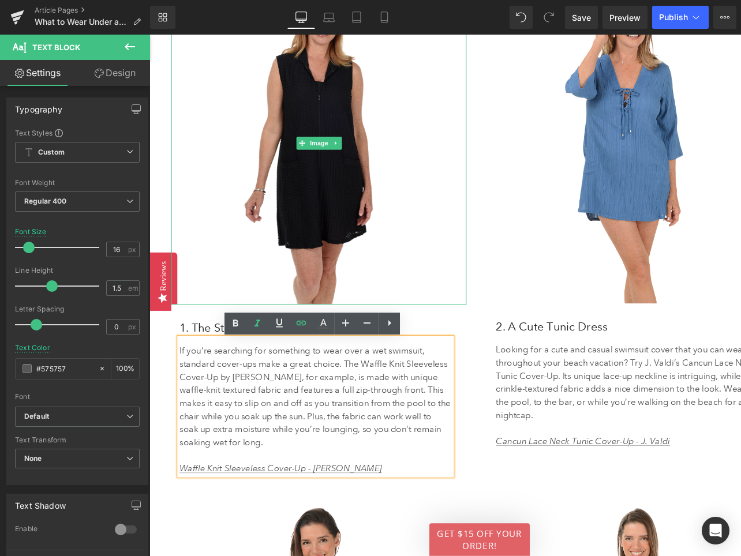
click at [328, 100] on img at bounding box center [328, 149] width 305 height 341
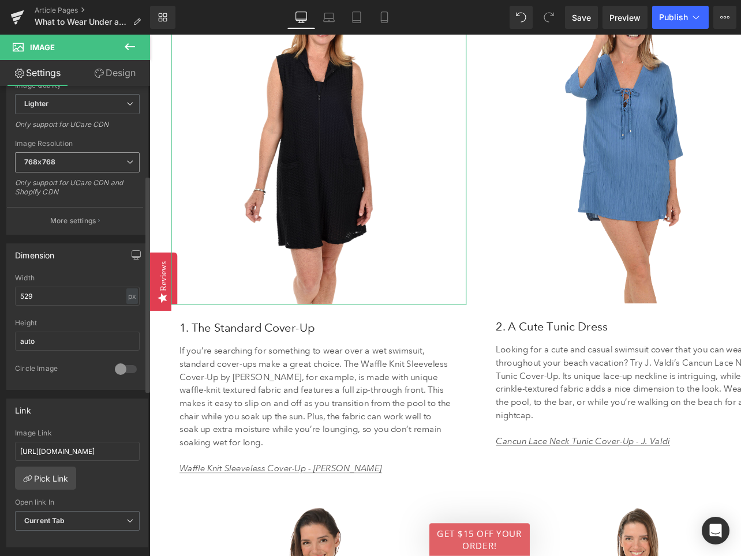
scroll to position [307, 0]
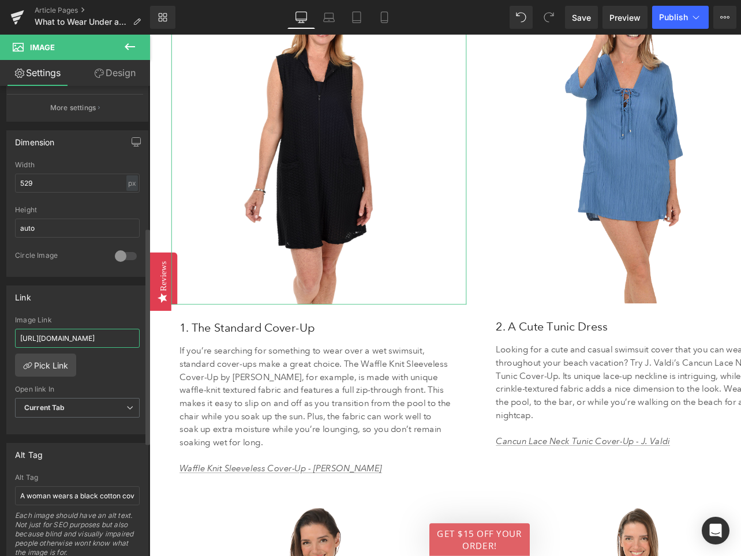
click at [67, 339] on input "[URL][DOMAIN_NAME]" at bounding box center [77, 338] width 125 height 19
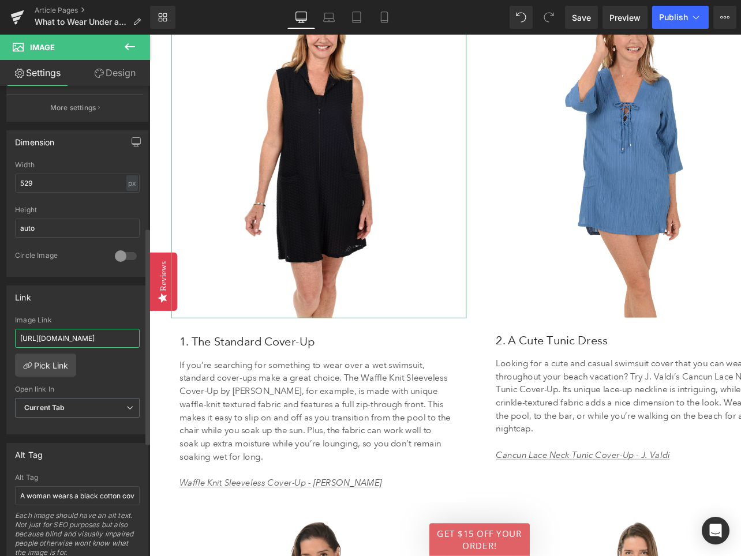
scroll to position [1949, 0]
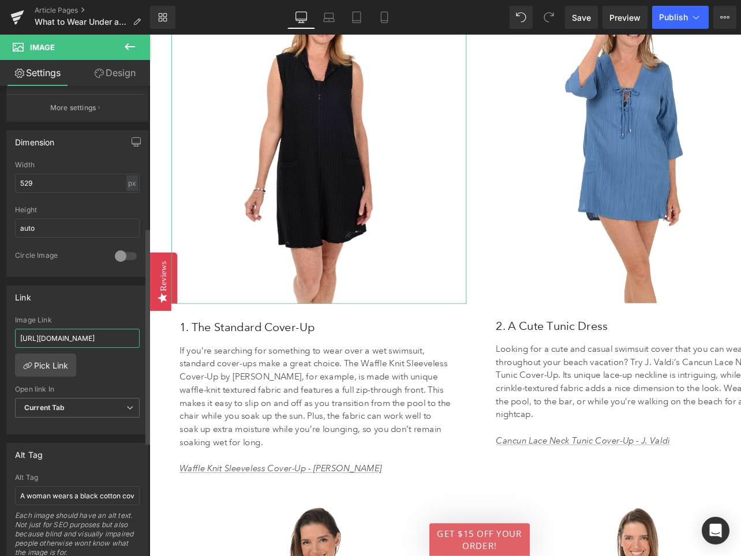
click at [67, 339] on input "[URL][DOMAIN_NAME]" at bounding box center [77, 338] width 125 height 19
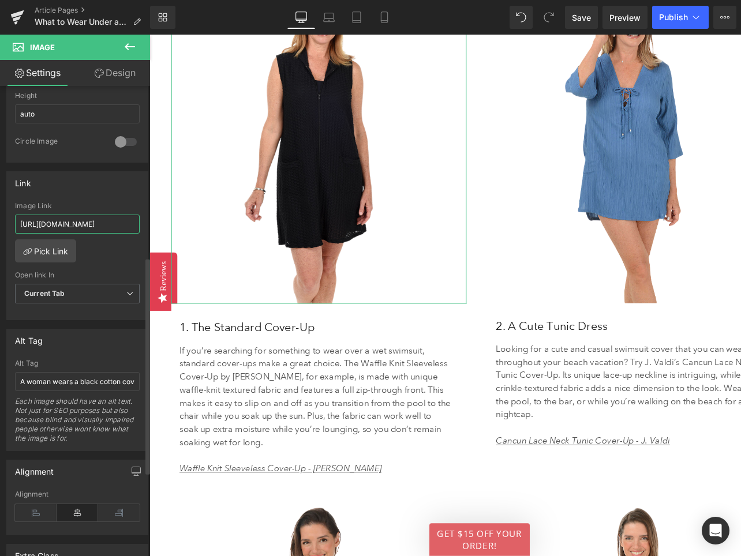
scroll to position [438, 0]
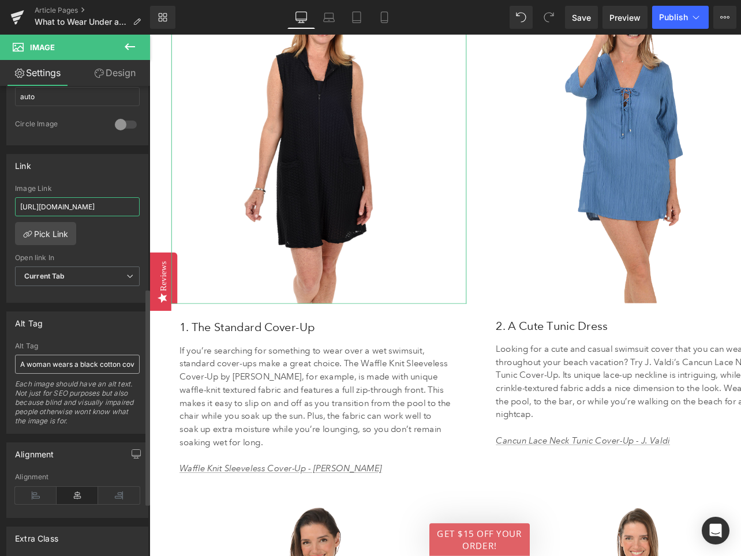
type input "[URL][DOMAIN_NAME]"
click at [78, 364] on input "A woman wears a black cotton cover-up shirt." at bounding box center [77, 364] width 125 height 19
drag, startPoint x: 101, startPoint y: 363, endPoint x: 147, endPoint y: 363, distance: 45.6
click at [147, 363] on div "Image [URL][DOMAIN_NAME] Replace Image Upload image or Browse gallery Image Src…" at bounding box center [75, 323] width 150 height 475
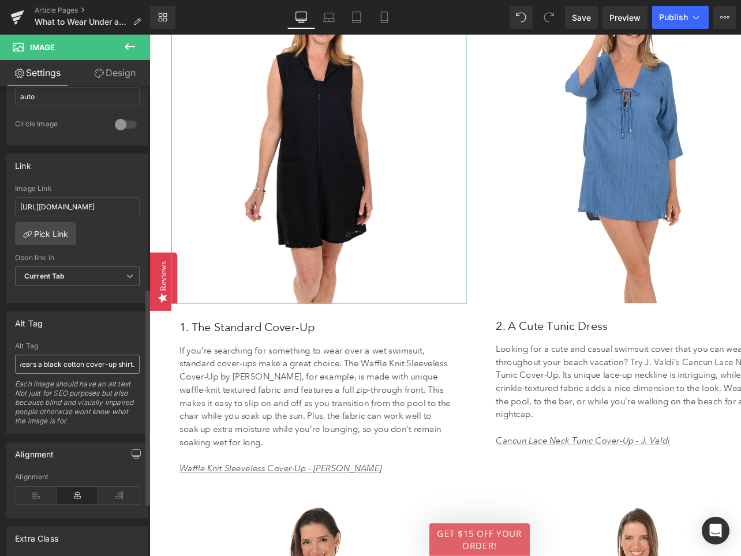
click at [74, 366] on input "A woman wears a black cotton cover-up shirt." at bounding box center [77, 364] width 125 height 19
drag, startPoint x: 59, startPoint y: 362, endPoint x: 144, endPoint y: 363, distance: 84.2
click at [144, 364] on div "Alt Tag A woman wears a black cotton cover-up shirt. Alt Tag A woman wears a bl…" at bounding box center [77, 368] width 155 height 131
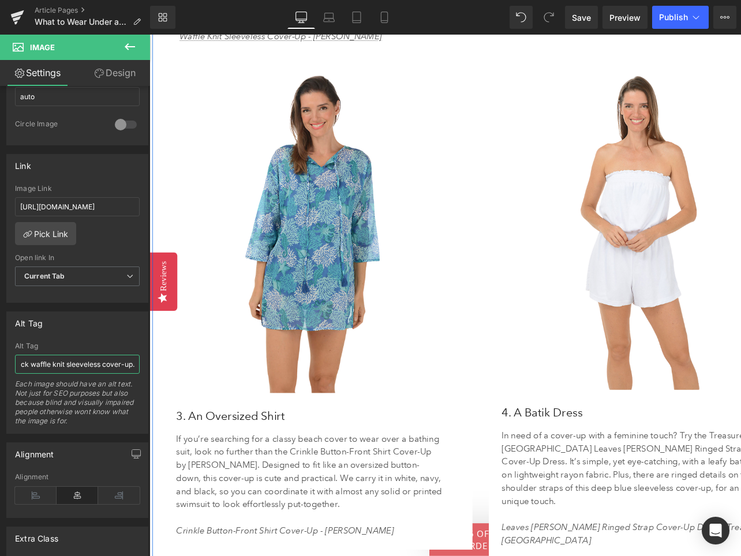
scroll to position [2407, 0]
type input "A woman wears a black waffle knit sleeveless cover-up."
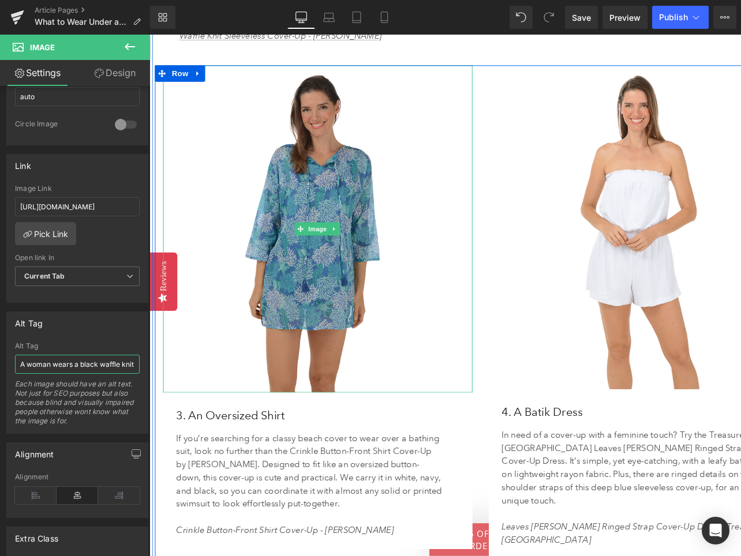
scroll to position [2453, 0]
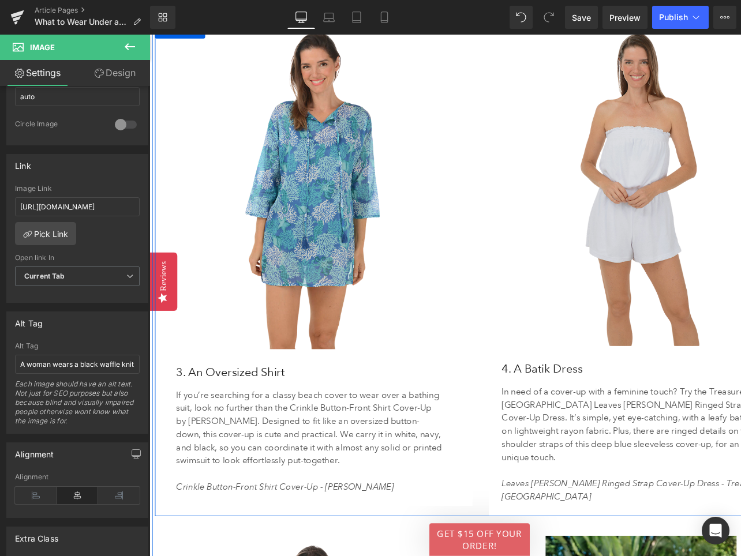
click at [664, 212] on img at bounding box center [671, 192] width 327 height 343
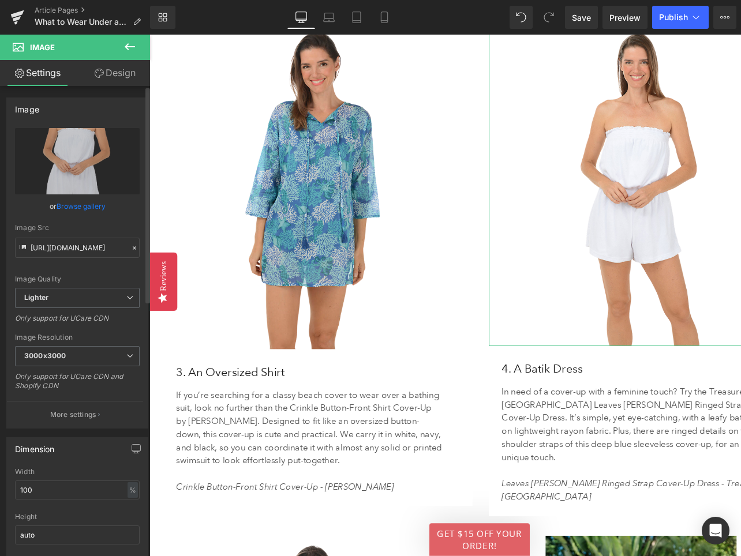
click at [81, 208] on link "Browse gallery" at bounding box center [81, 206] width 49 height 20
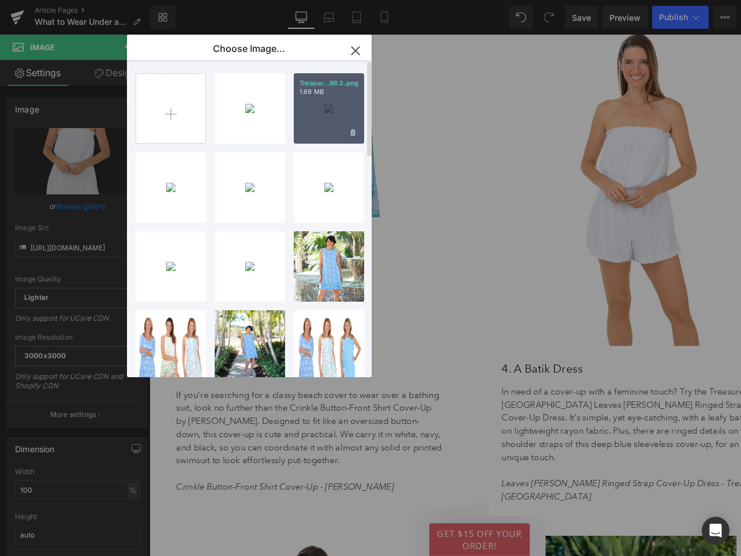
drag, startPoint x: 180, startPoint y: 80, endPoint x: 319, endPoint y: 111, distance: 142.3
click at [319, 111] on div "Treasur...96 2.png 1.69 MB" at bounding box center [329, 108] width 70 height 70
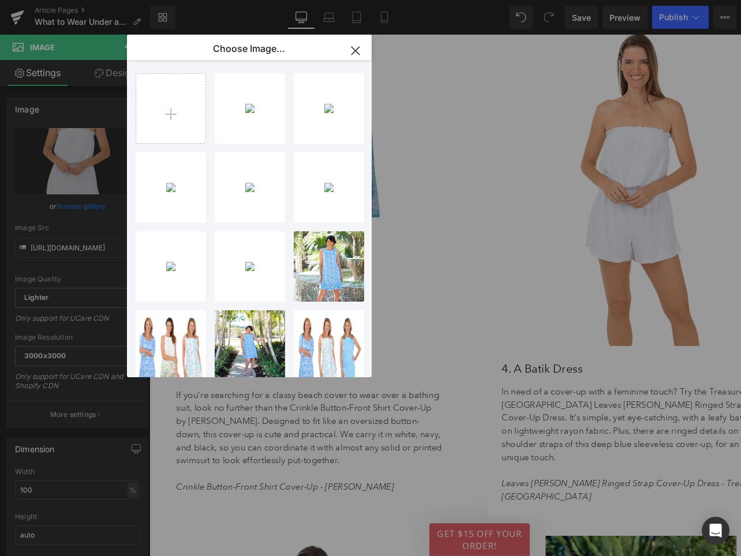
type input "[URL][DOMAIN_NAME]"
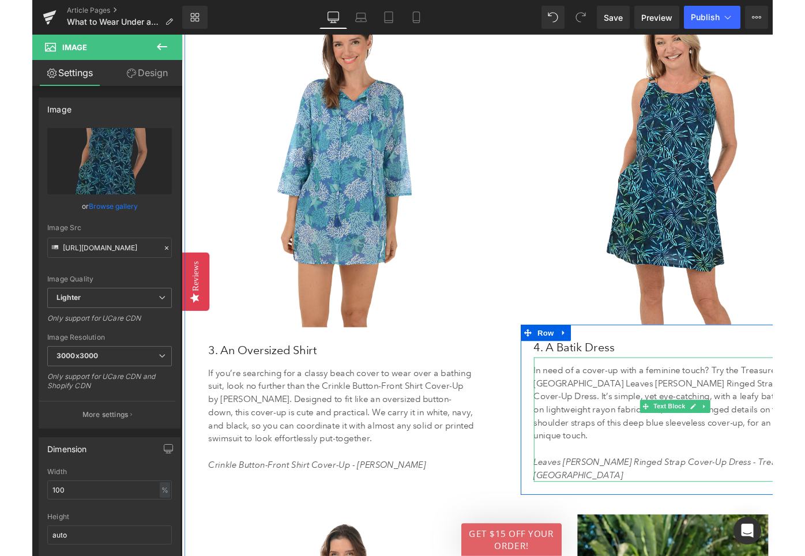
scroll to position [2477, 0]
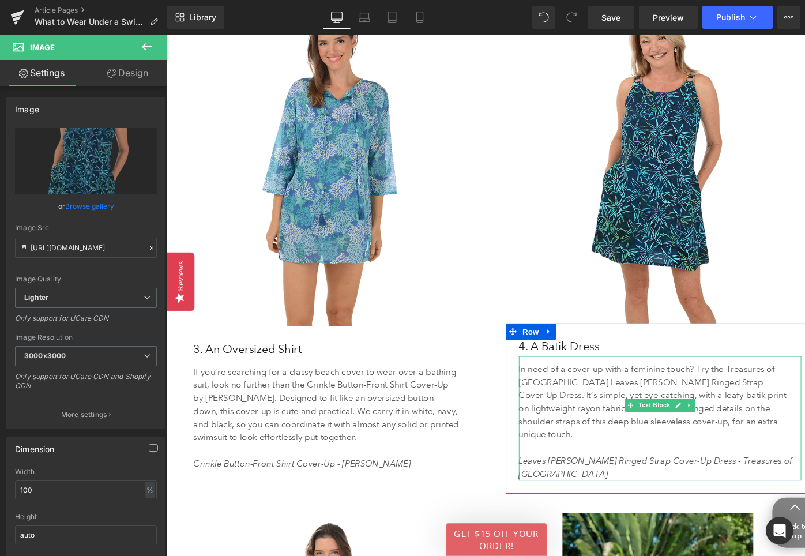
click at [740, 480] on icon "Leaves [PERSON_NAME] Ringed Strap Cover-Up Dress - Treasures of [GEOGRAPHIC_DAT…" at bounding box center [684, 492] width 290 height 25
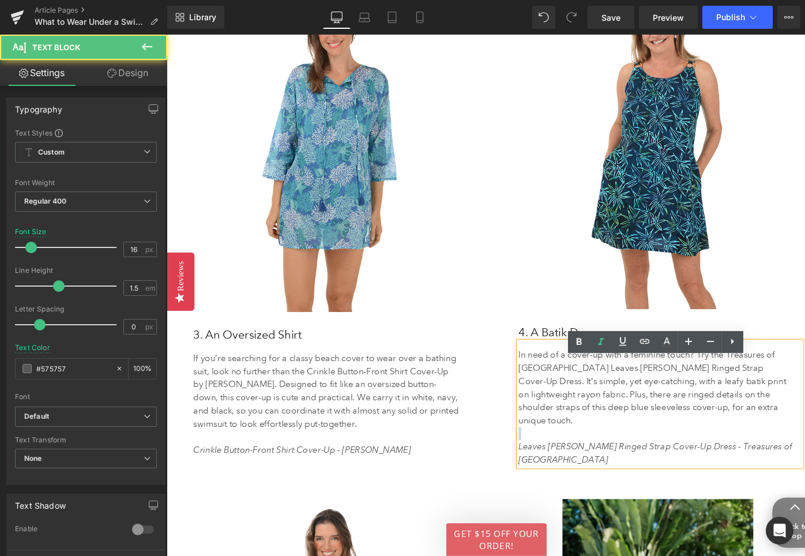
scroll to position [2462, 0]
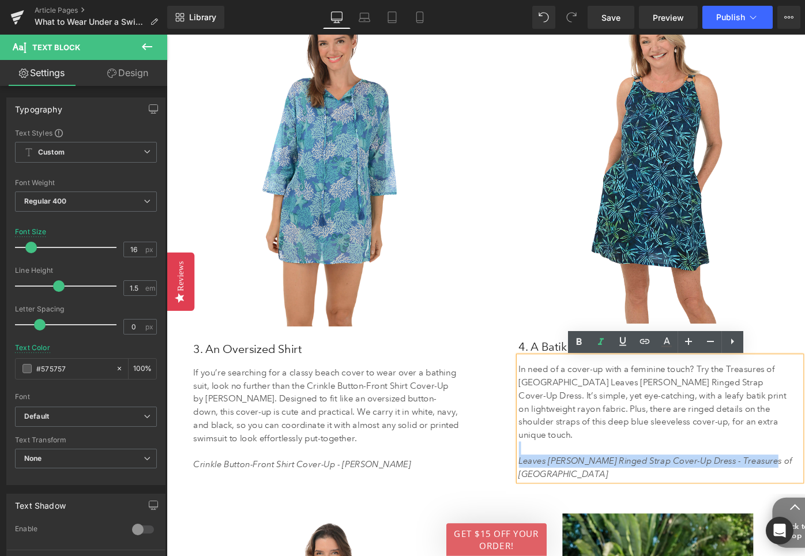
drag, startPoint x: 539, startPoint y: 476, endPoint x: 616, endPoint y: 463, distance: 77.8
click at [616, 464] on div "In need of a cover-up with a feminine touch? Try the Treasures of [GEOGRAPHIC_D…" at bounding box center [688, 441] width 299 height 132
drag, startPoint x: 804, startPoint y: 473, endPoint x: 536, endPoint y: 476, distance: 268.2
click at [535, 476] on div "4. A Batik Dress Heading In need of a cover-up with a feminine touch? Try the T…" at bounding box center [689, 430] width 317 height 152
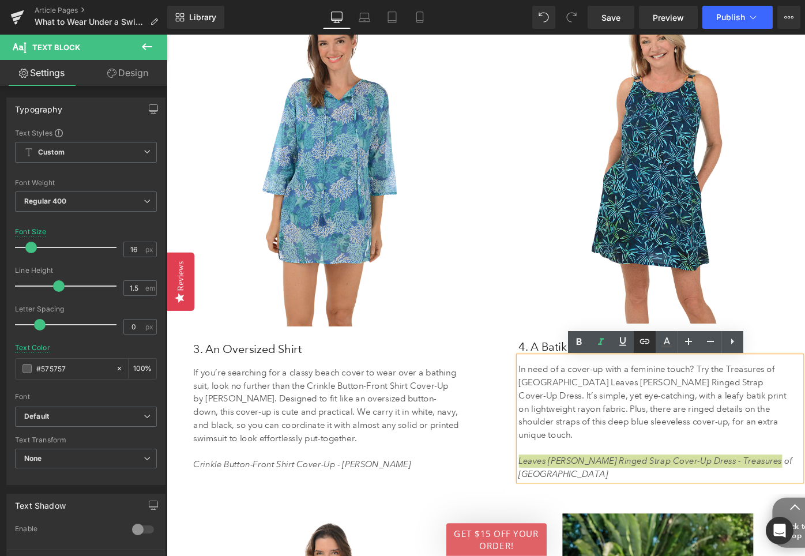
click at [0, 0] on icon at bounding box center [0, 0] width 0 height 0
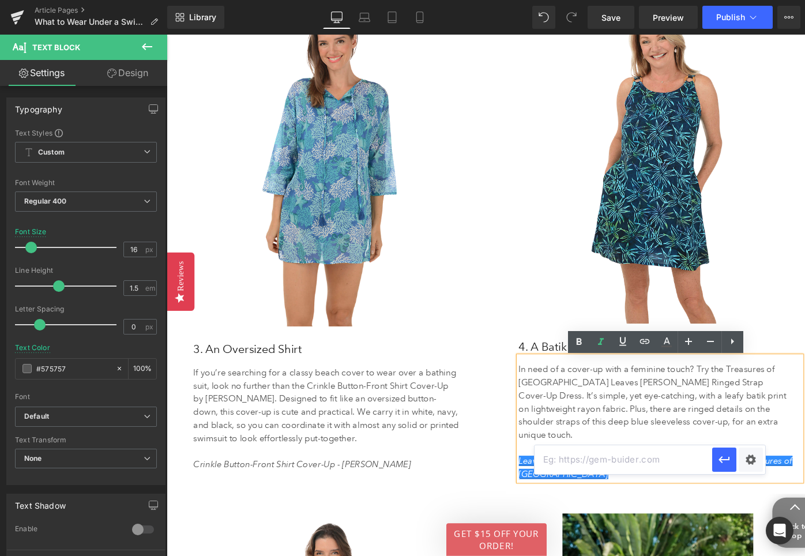
click at [591, 462] on input "text" at bounding box center [624, 459] width 178 height 29
paste input "[URL][DOMAIN_NAME]"
type input "[URL][DOMAIN_NAME]"
click at [726, 460] on icon "button" at bounding box center [725, 460] width 14 height 14
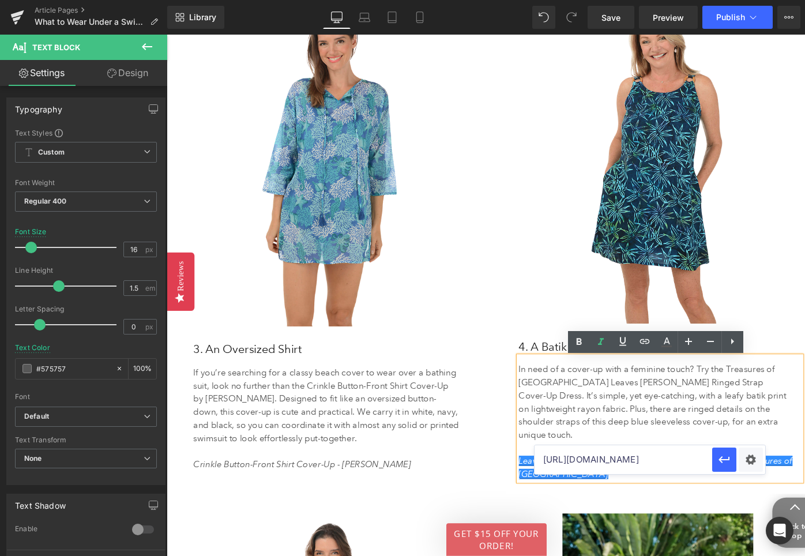
scroll to position [0, 0]
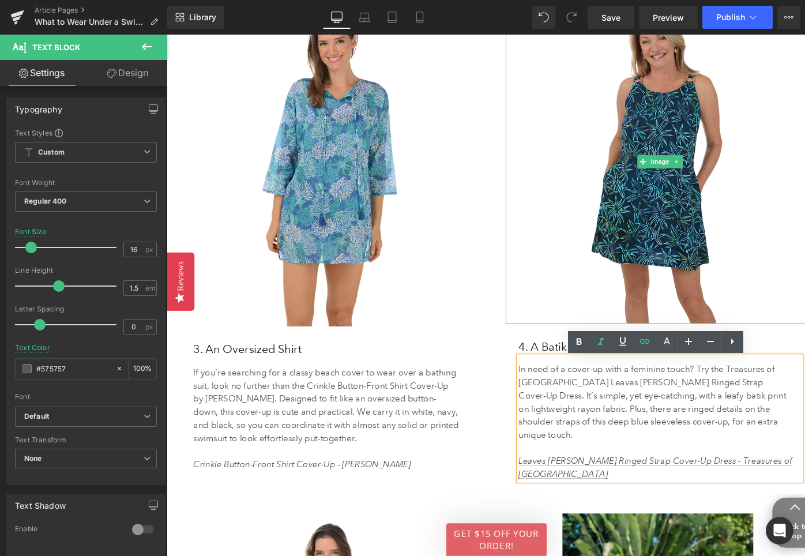
click at [681, 130] on img at bounding box center [688, 168] width 327 height 343
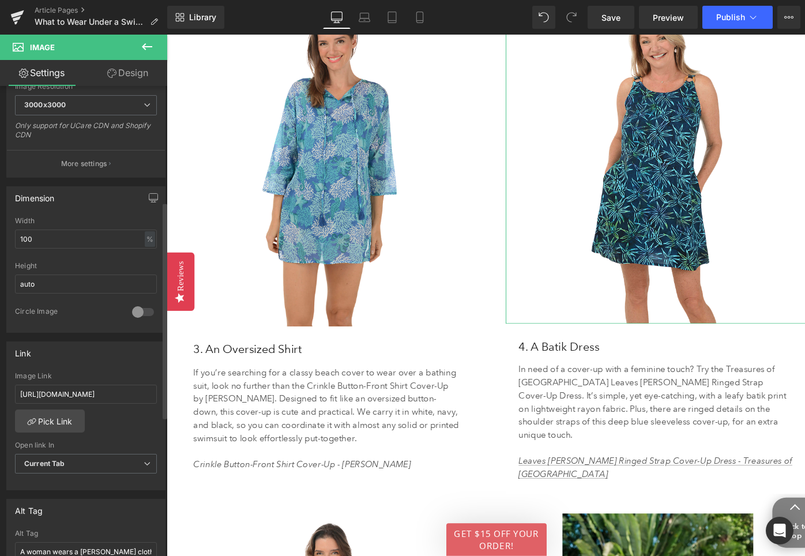
scroll to position [277, 0]
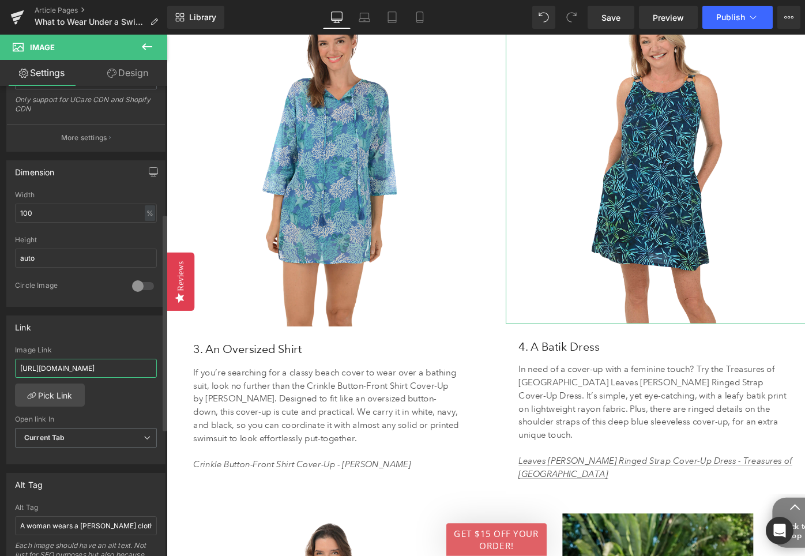
click at [61, 370] on input "[URL][DOMAIN_NAME]" at bounding box center [86, 368] width 142 height 19
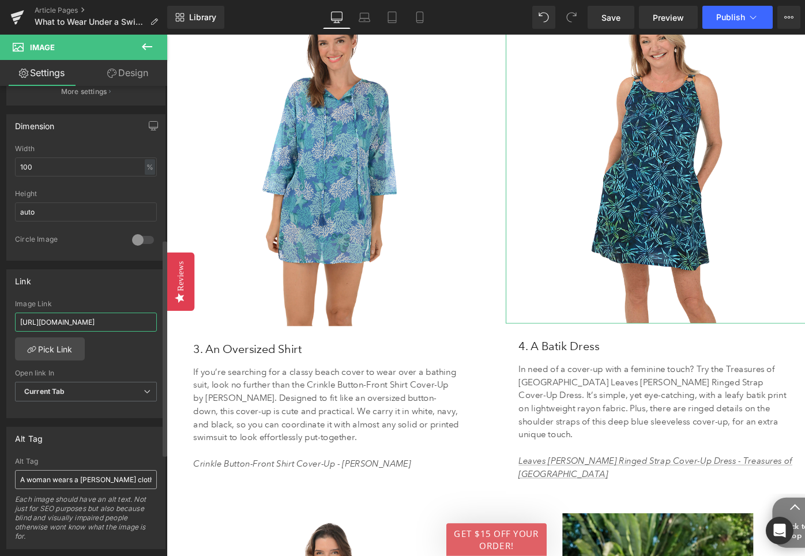
scroll to position [335, 0]
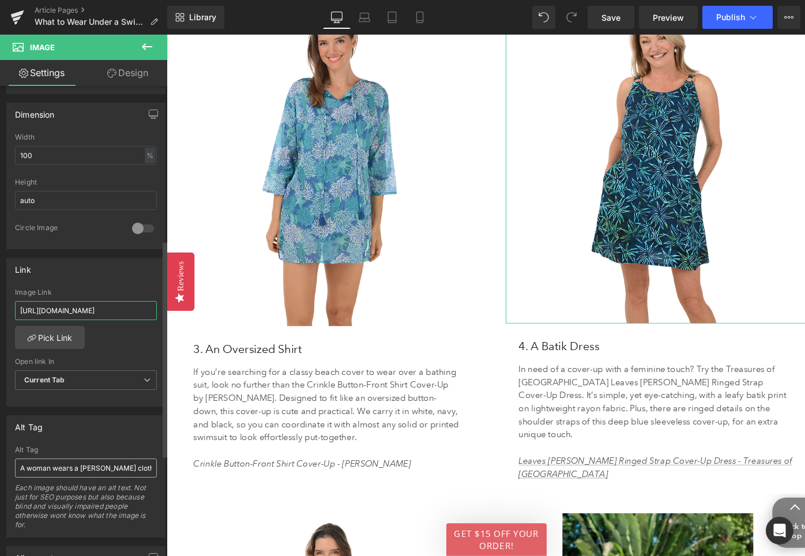
type input "[URL][DOMAIN_NAME]"
click at [102, 468] on input "A woman wears a [PERSON_NAME] cloth romper." at bounding box center [86, 468] width 142 height 19
drag, startPoint x: 249, startPoint y: 500, endPoint x: 169, endPoint y: 490, distance: 80.8
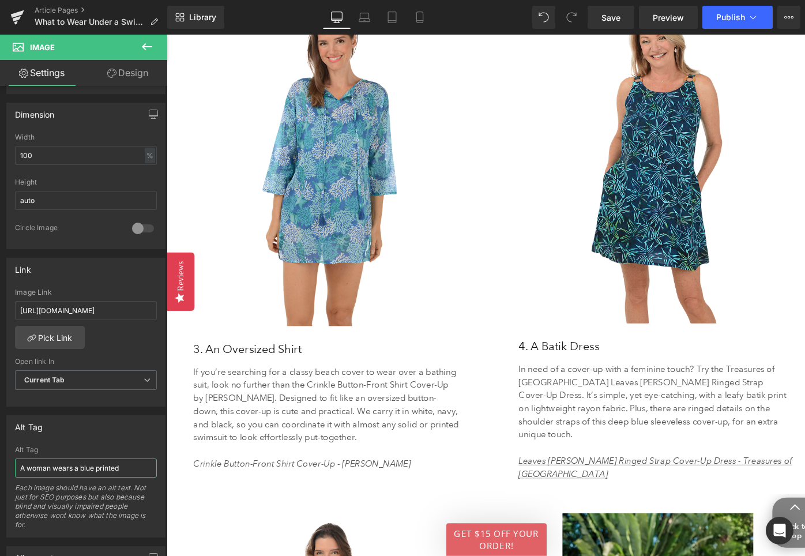
scroll to position [2462, 0]
type input "A woman wears a blue printed cover-up dress."
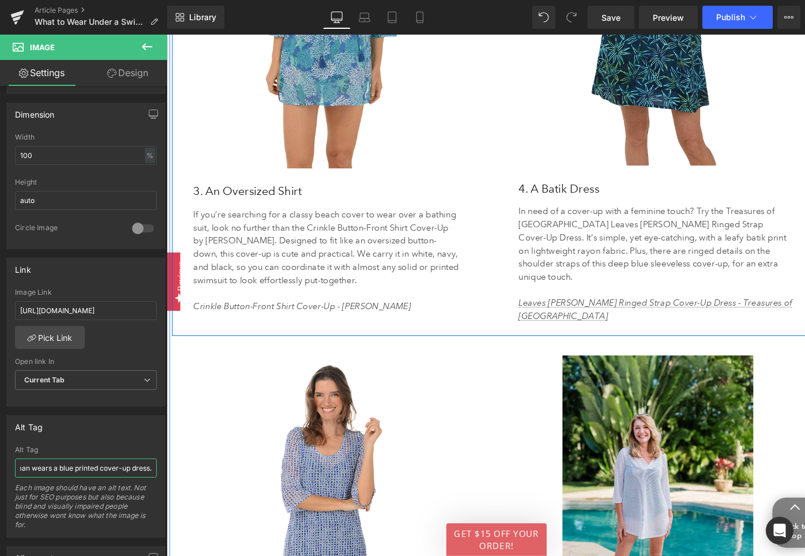
scroll to position [2649, 0]
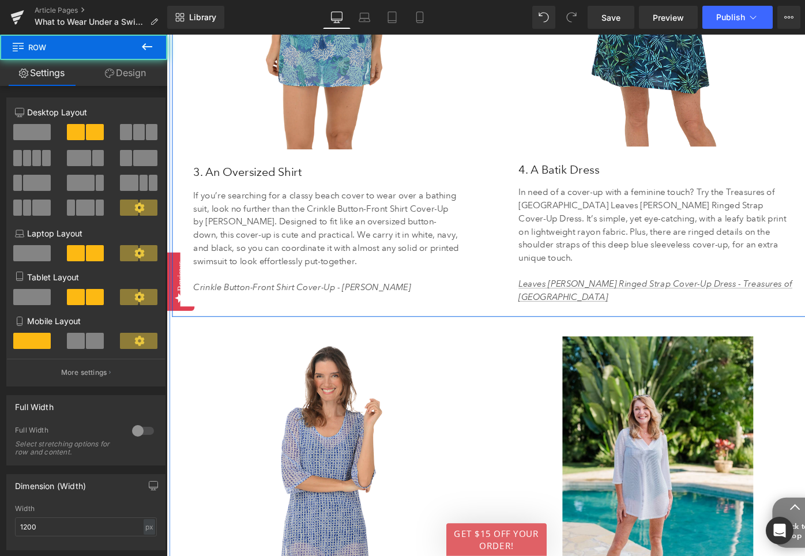
click at [523, 287] on div "Image 4. A Batik Dress Heading In need of a cover-up with a feminine touch? Try…" at bounding box center [689, 71] width 344 height 523
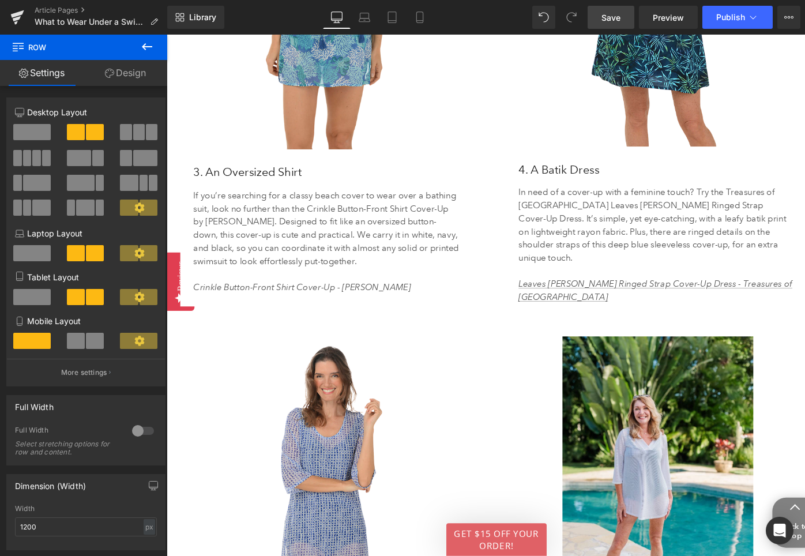
click at [615, 14] on span "Save" at bounding box center [611, 18] width 19 height 12
click at [617, 18] on span "Save" at bounding box center [611, 18] width 19 height 12
